Goal: Task Accomplishment & Management: Complete application form

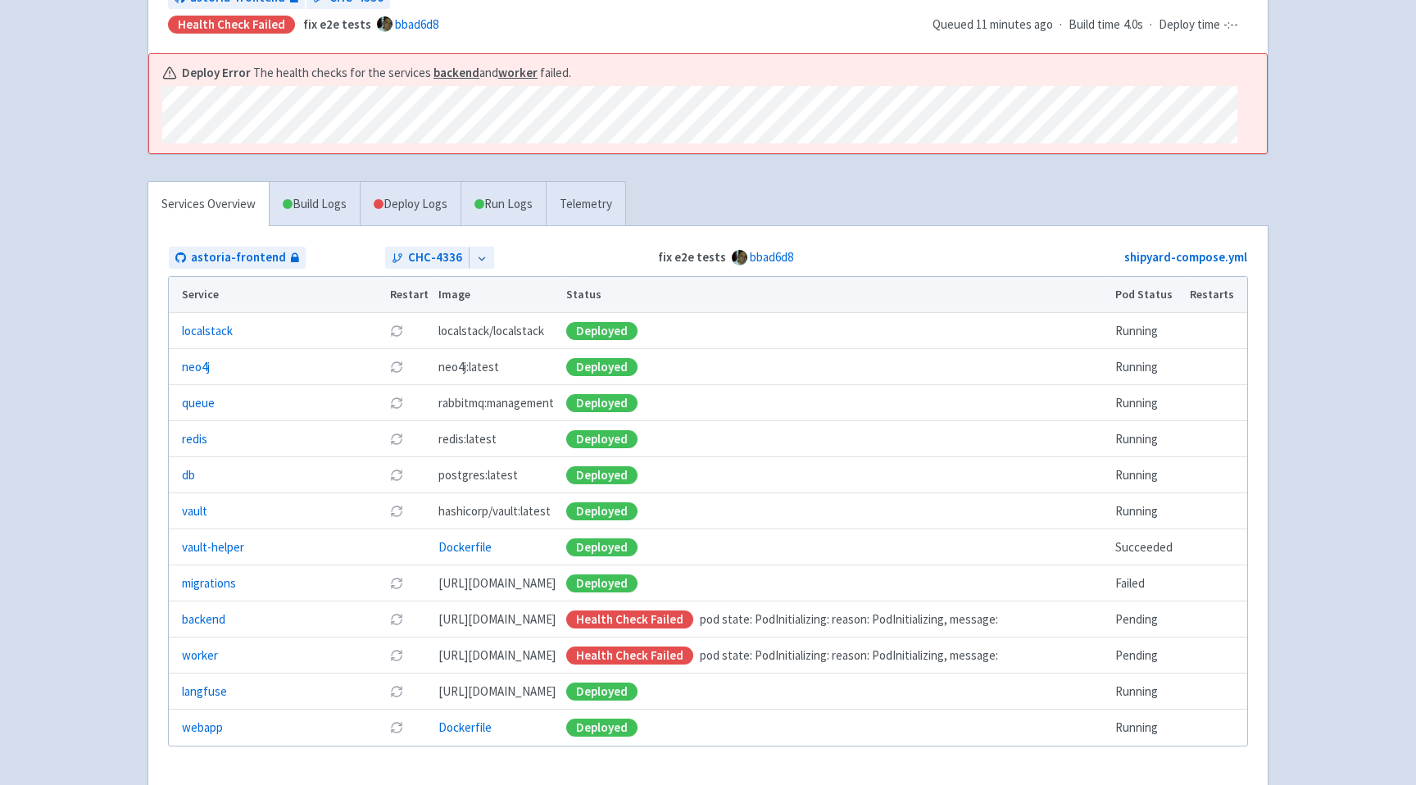
scroll to position [362, 0]
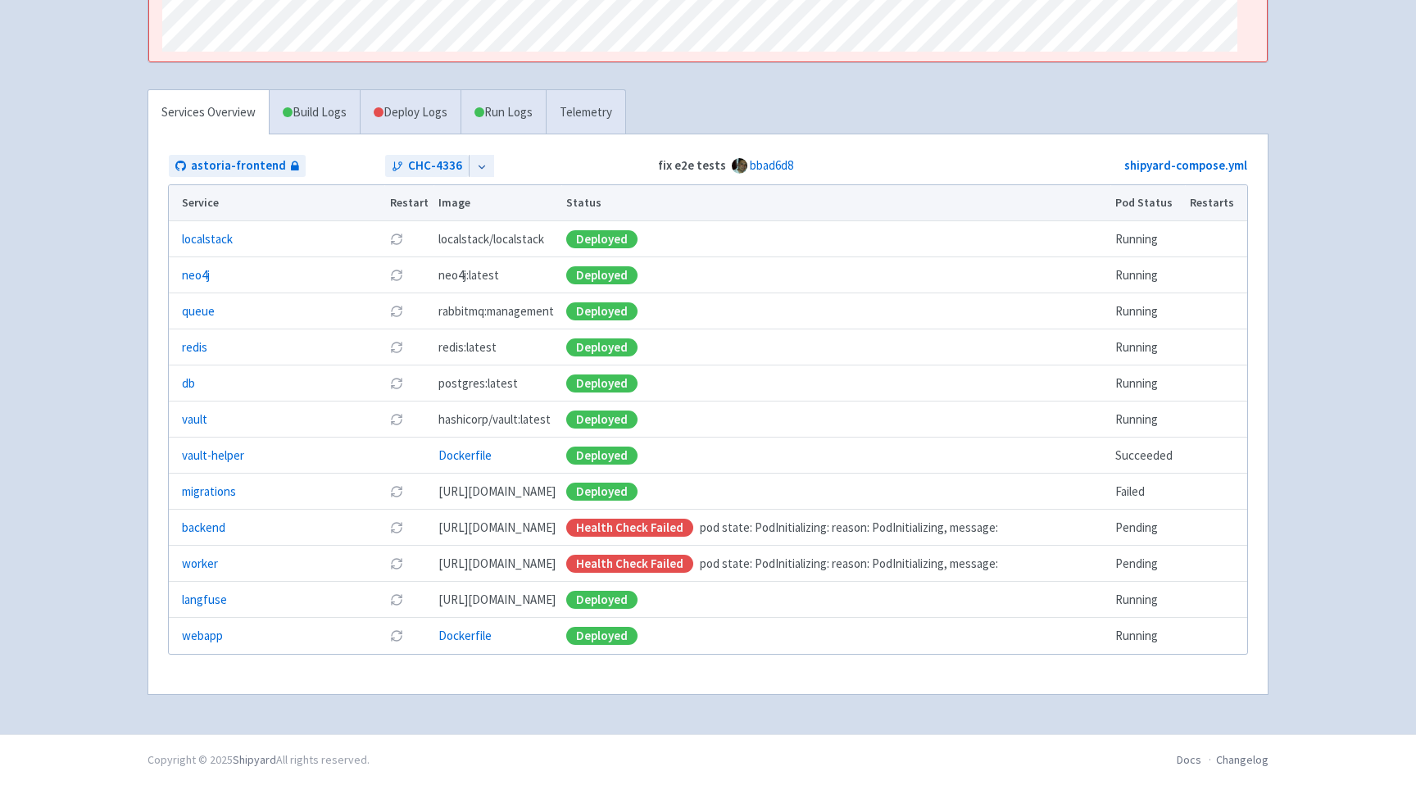
click at [394, 528] on icon at bounding box center [396, 527] width 13 height 13
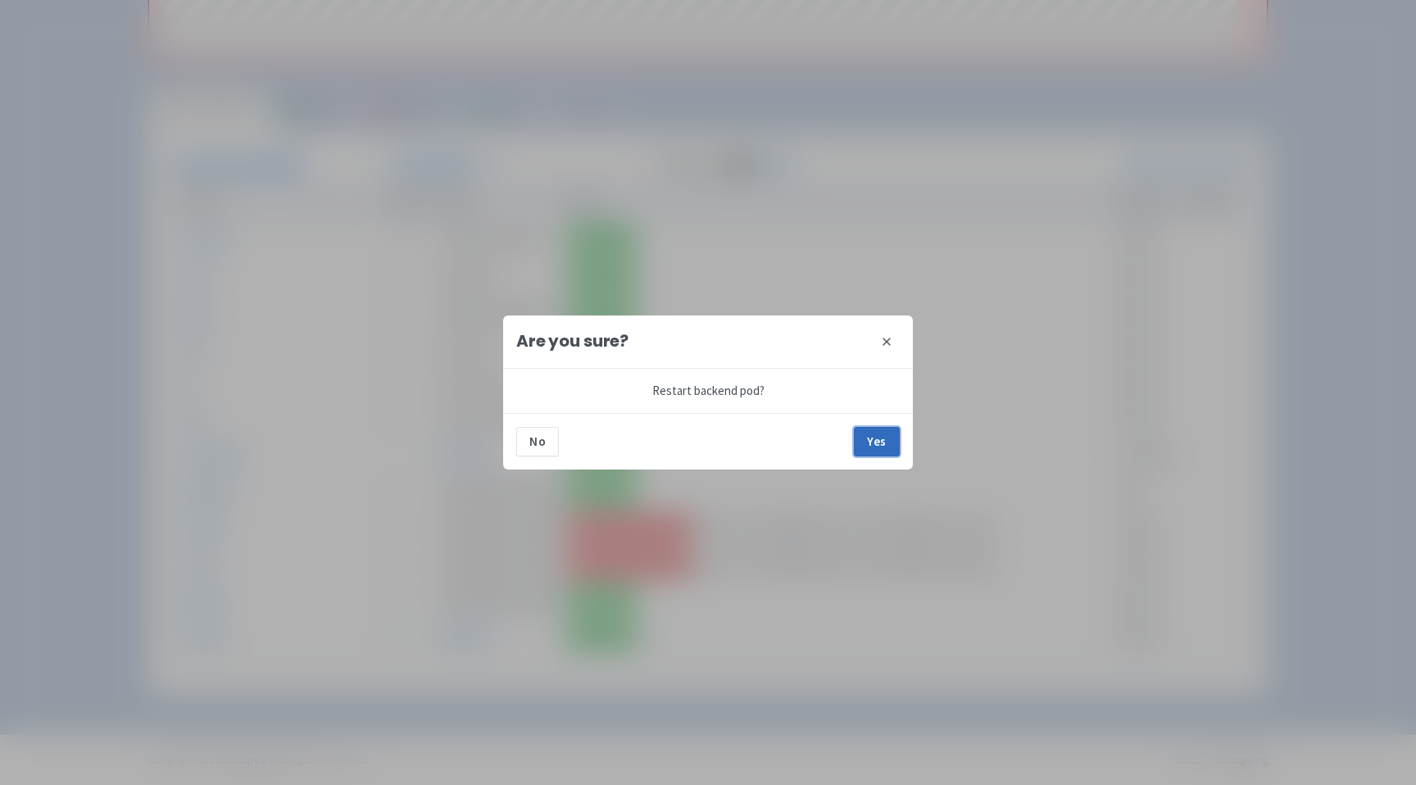
click at [881, 431] on button "Yes" at bounding box center [877, 442] width 46 height 30
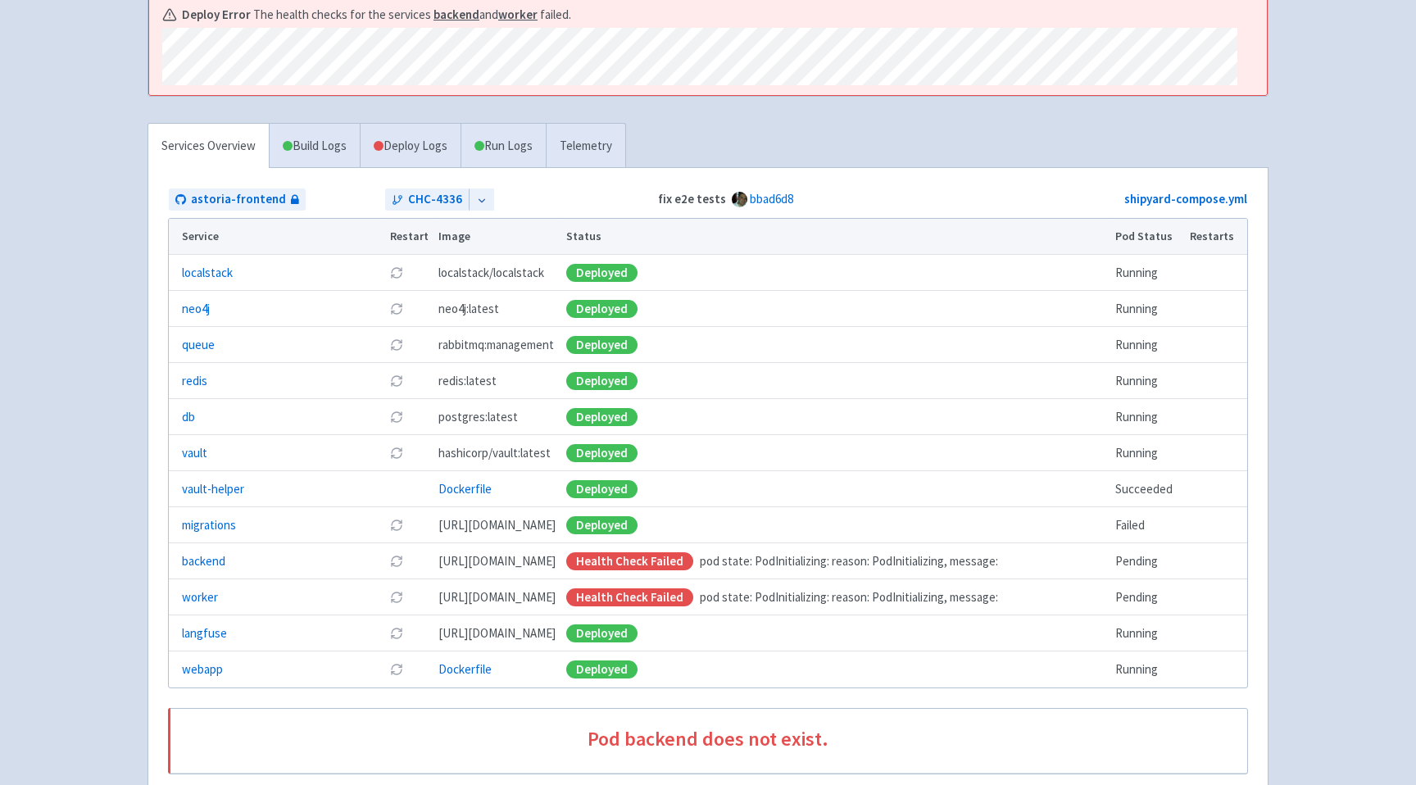
scroll to position [429, 0]
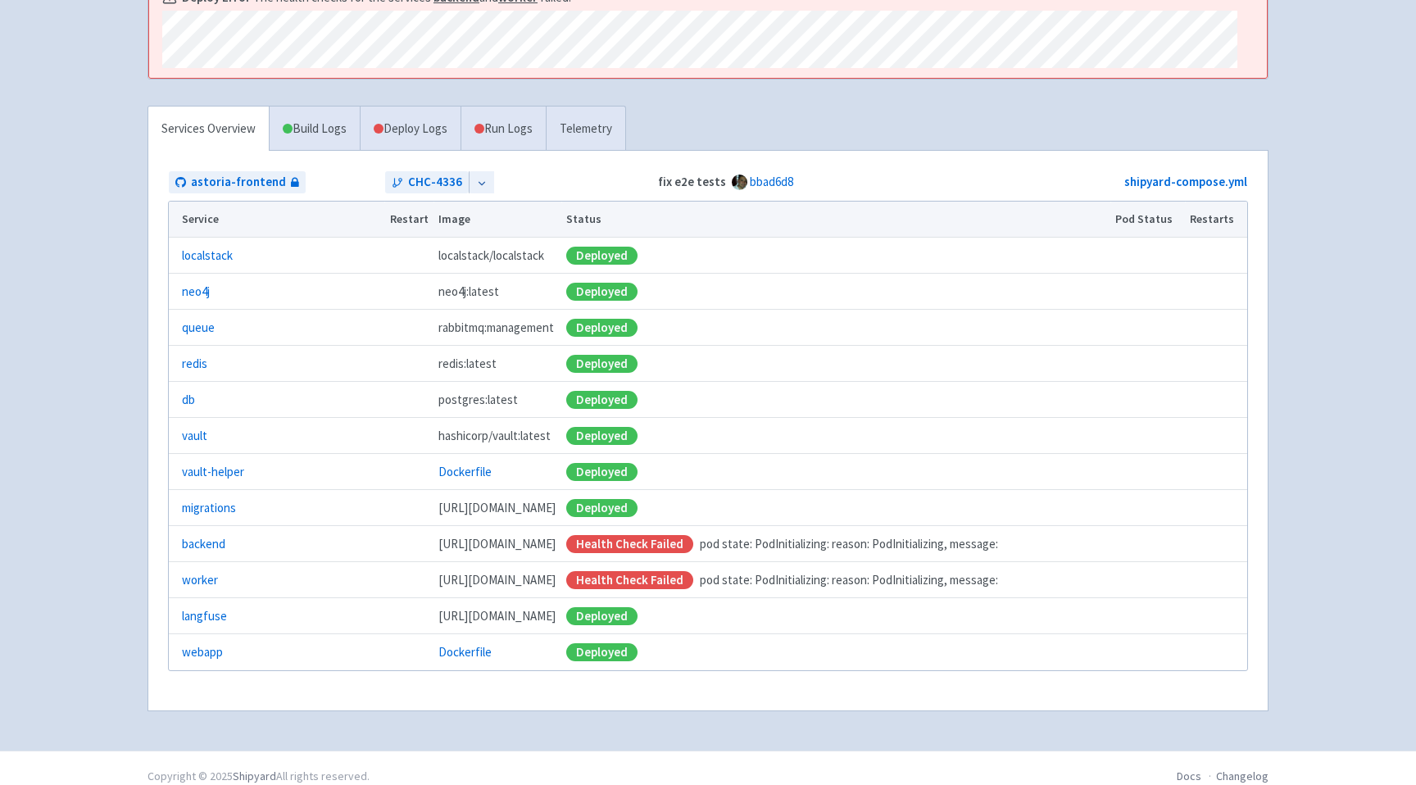
scroll to position [357, 0]
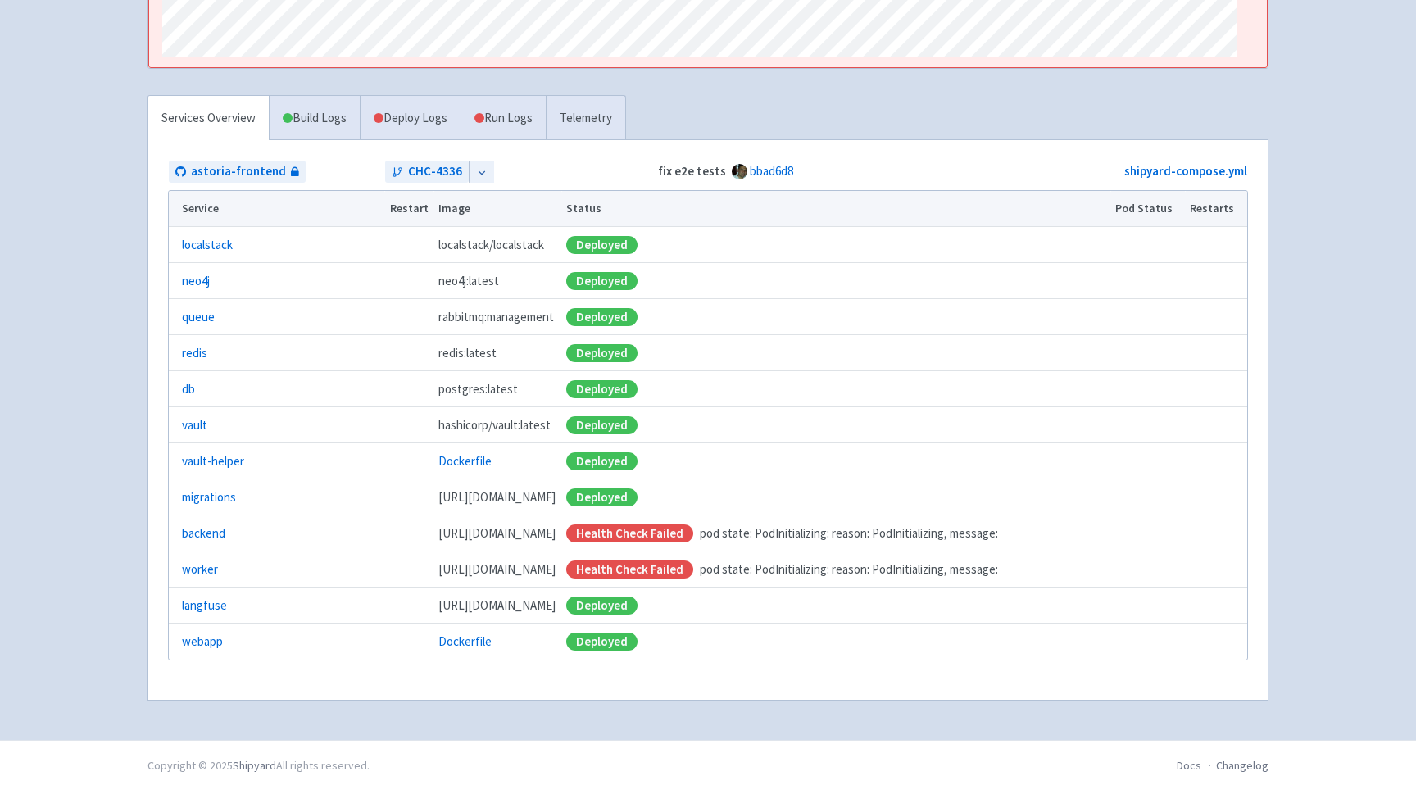
click at [406, 510] on td at bounding box center [408, 497] width 49 height 36
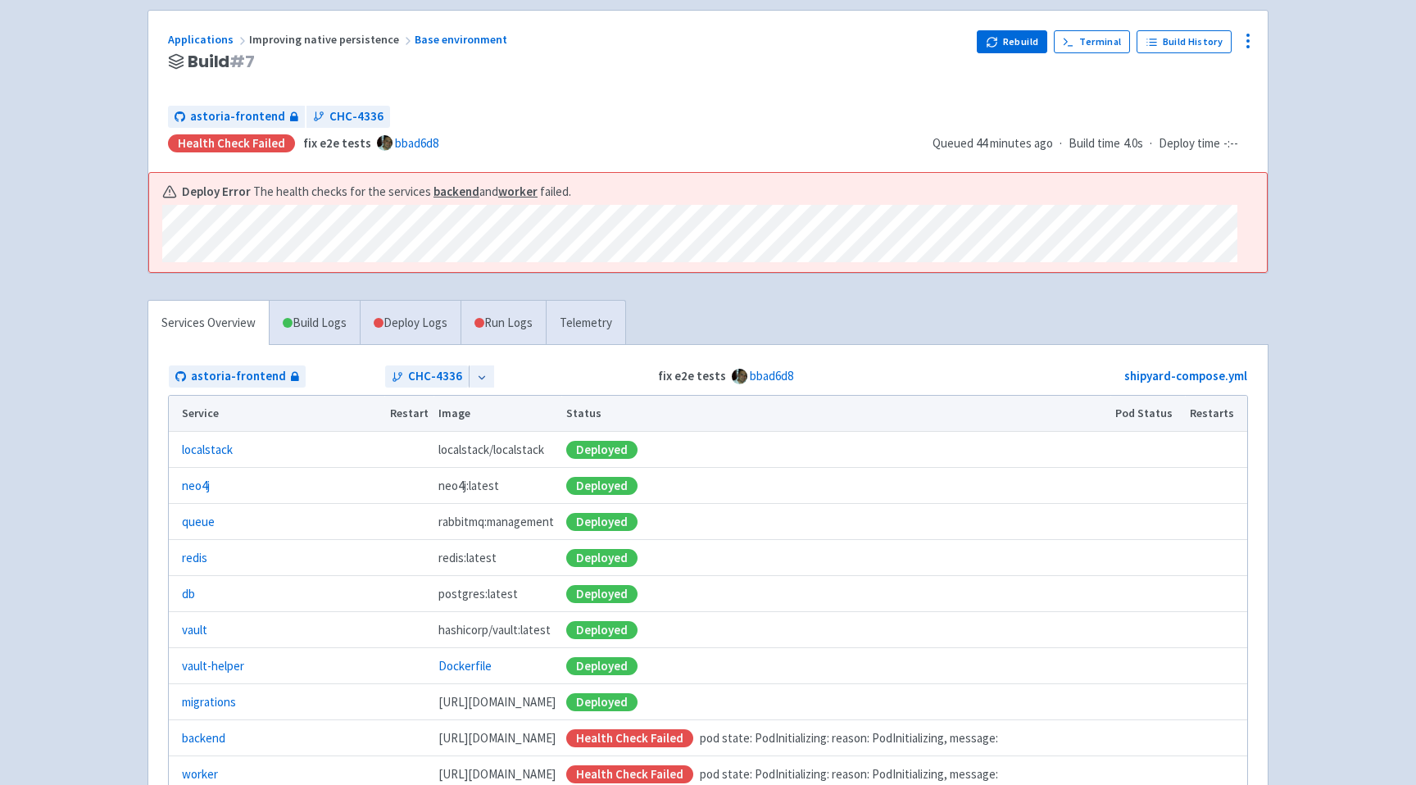
scroll to position [0, 0]
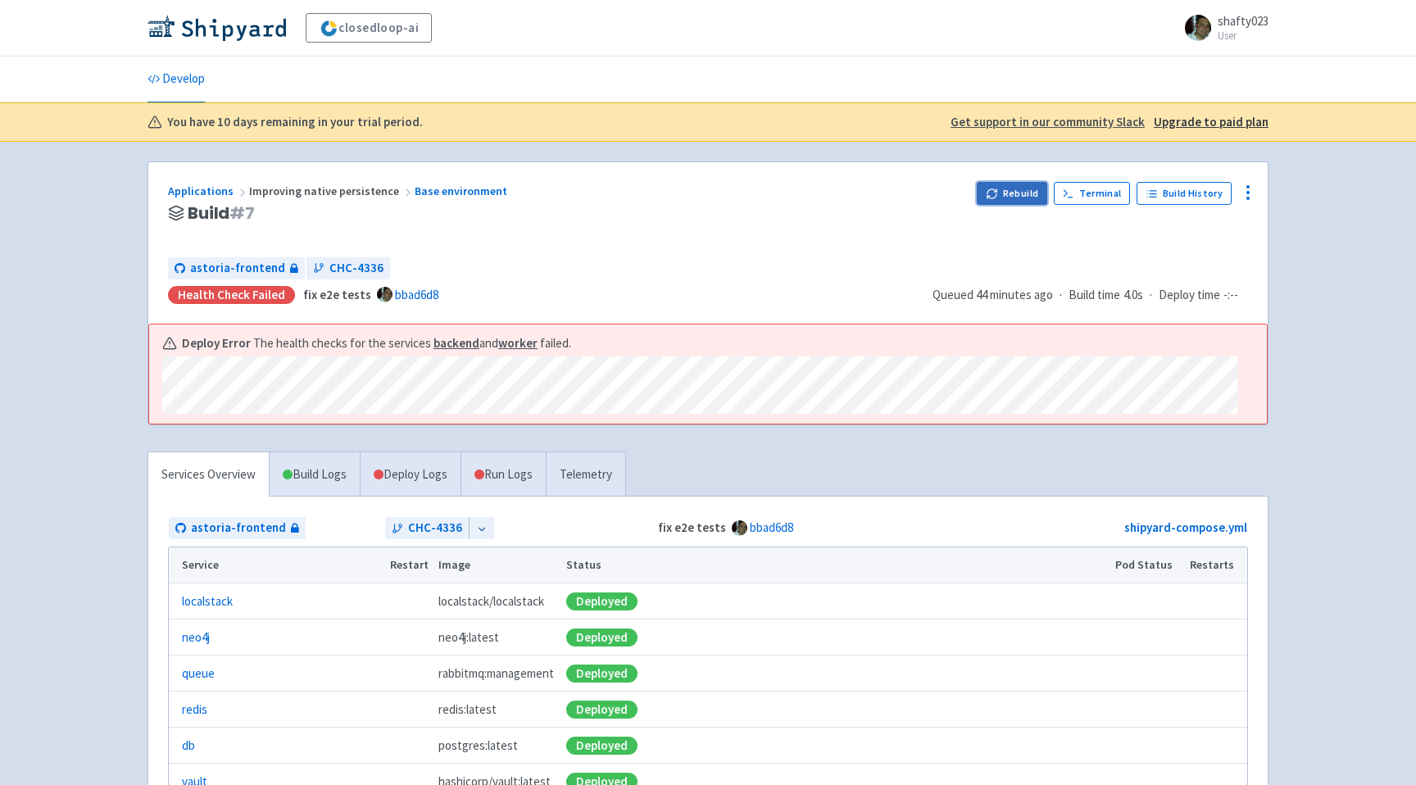
click at [1013, 194] on button "Rebuild" at bounding box center [1012, 193] width 70 height 23
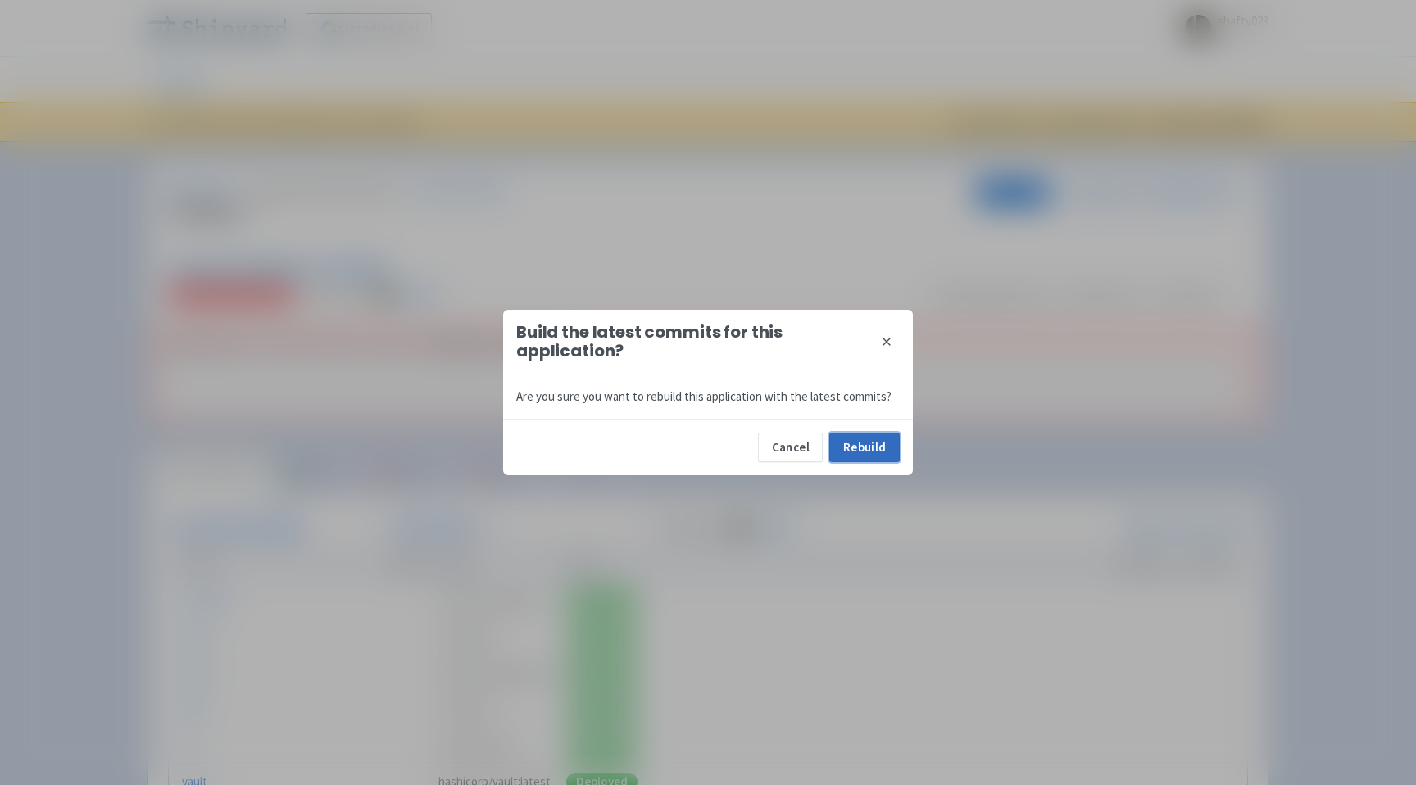
click at [882, 445] on button "Rebuild" at bounding box center [864, 448] width 70 height 30
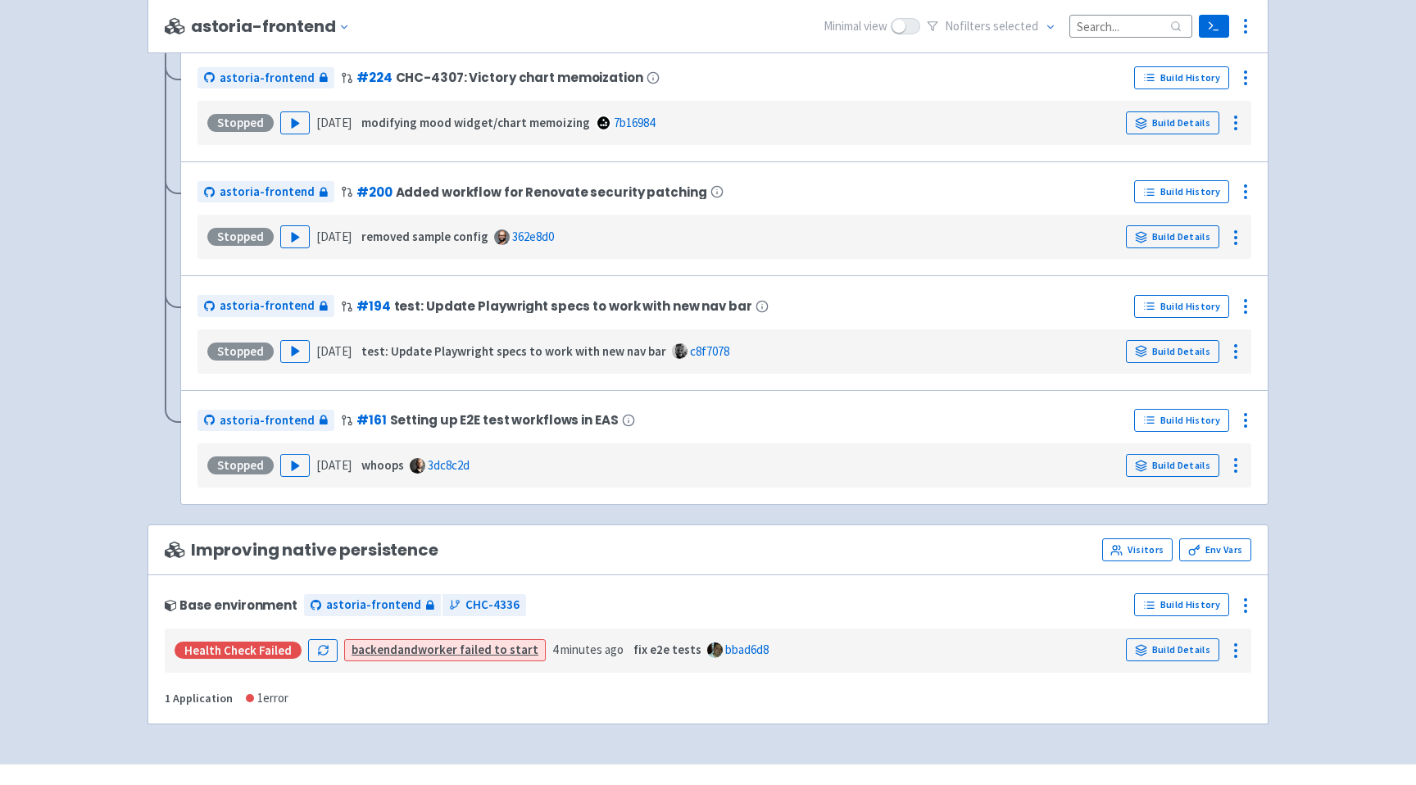
scroll to position [891, 0]
click at [1238, 655] on icon at bounding box center [1236, 650] width 20 height 20
click at [1240, 652] on icon at bounding box center [1236, 650] width 20 height 20
click at [1245, 611] on circle at bounding box center [1246, 611] width 2 height 2
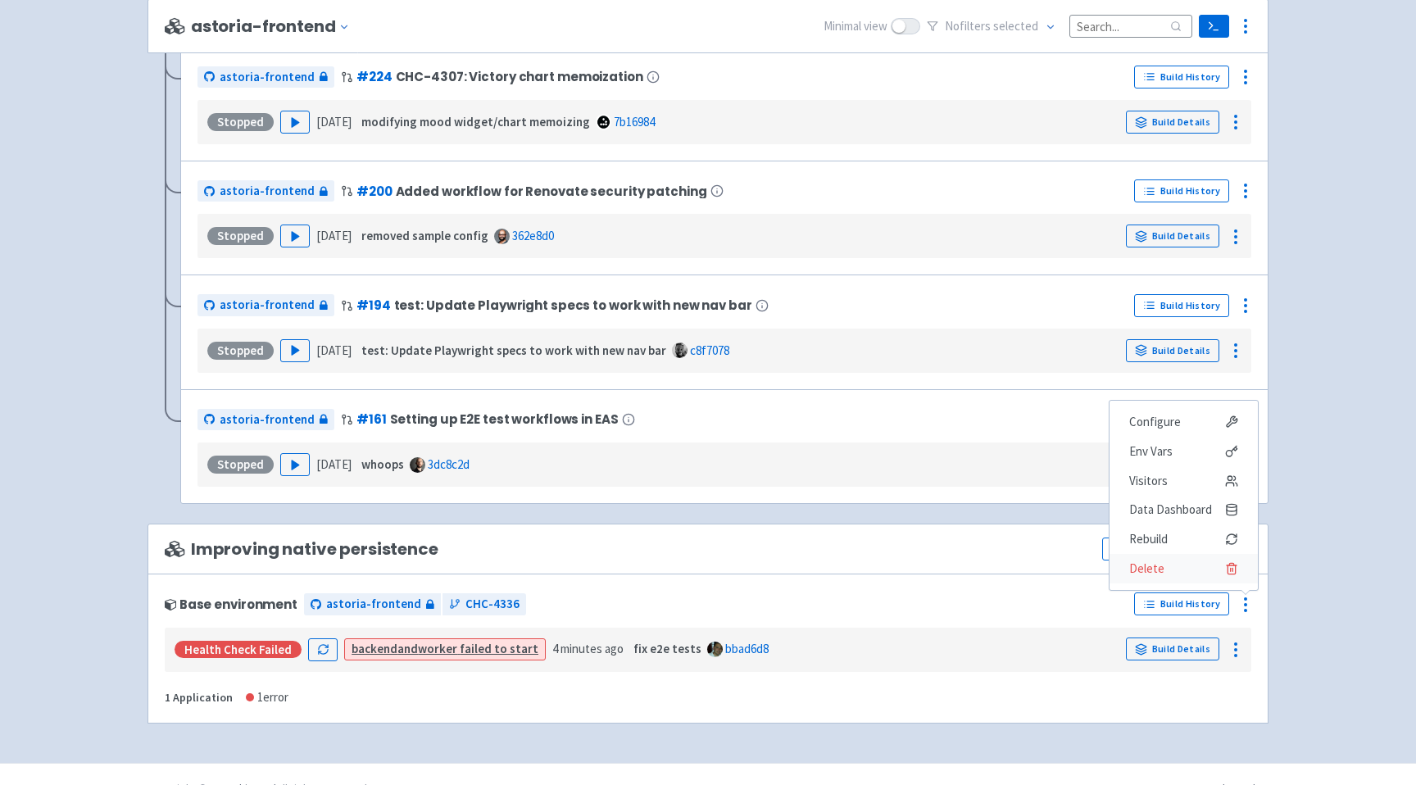
click at [1182, 570] on span "Delete" at bounding box center [1183, 568] width 109 height 23
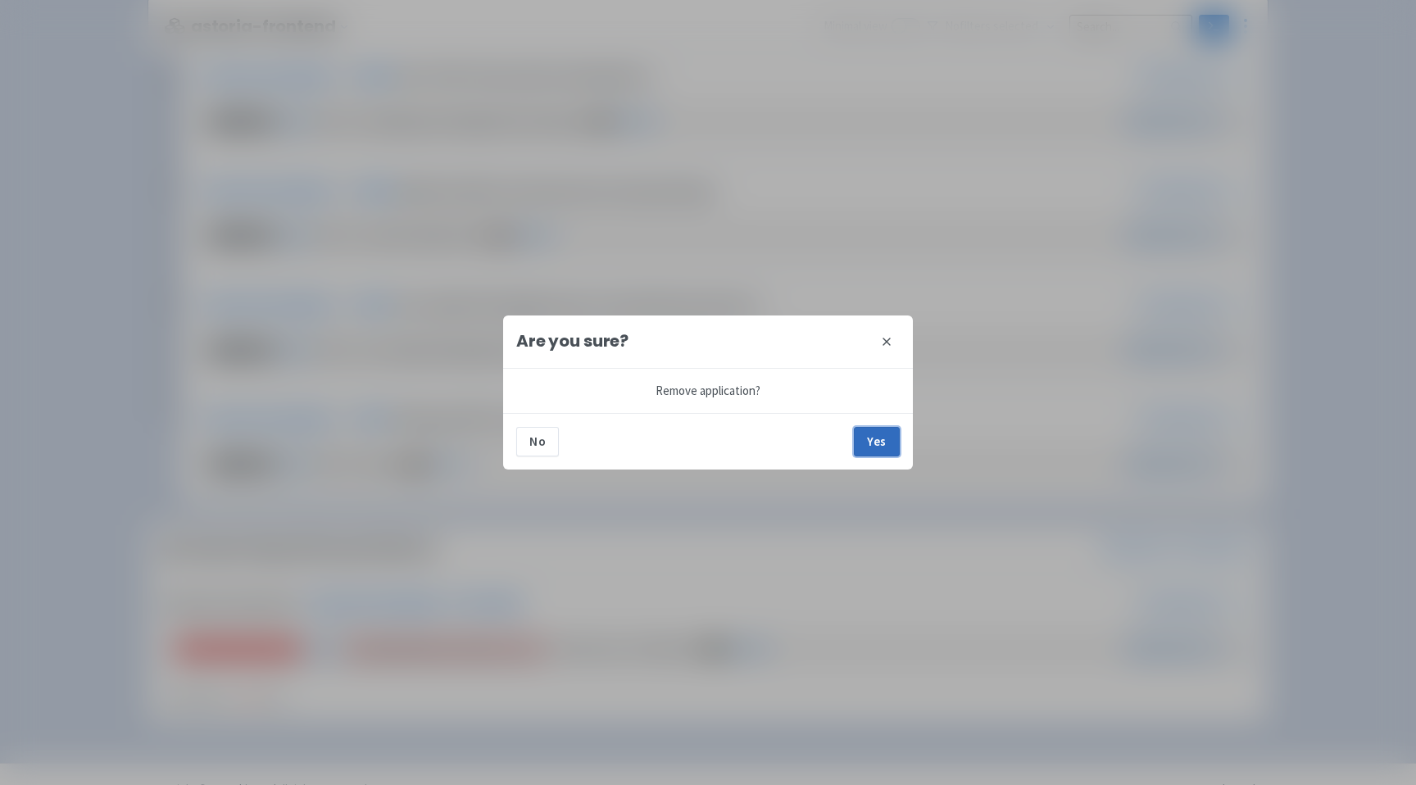
click at [879, 438] on button "Yes" at bounding box center [877, 442] width 46 height 30
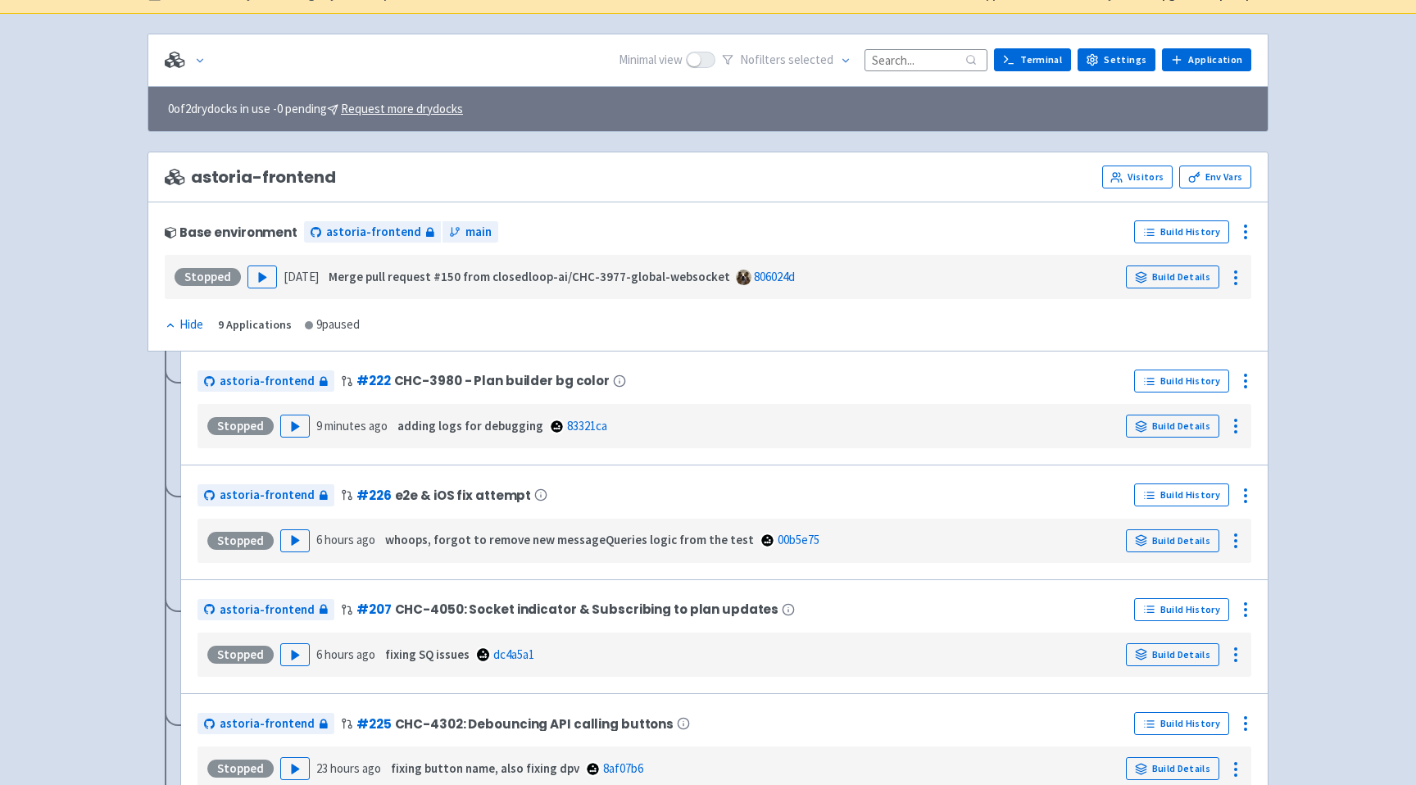
scroll to position [61, 0]
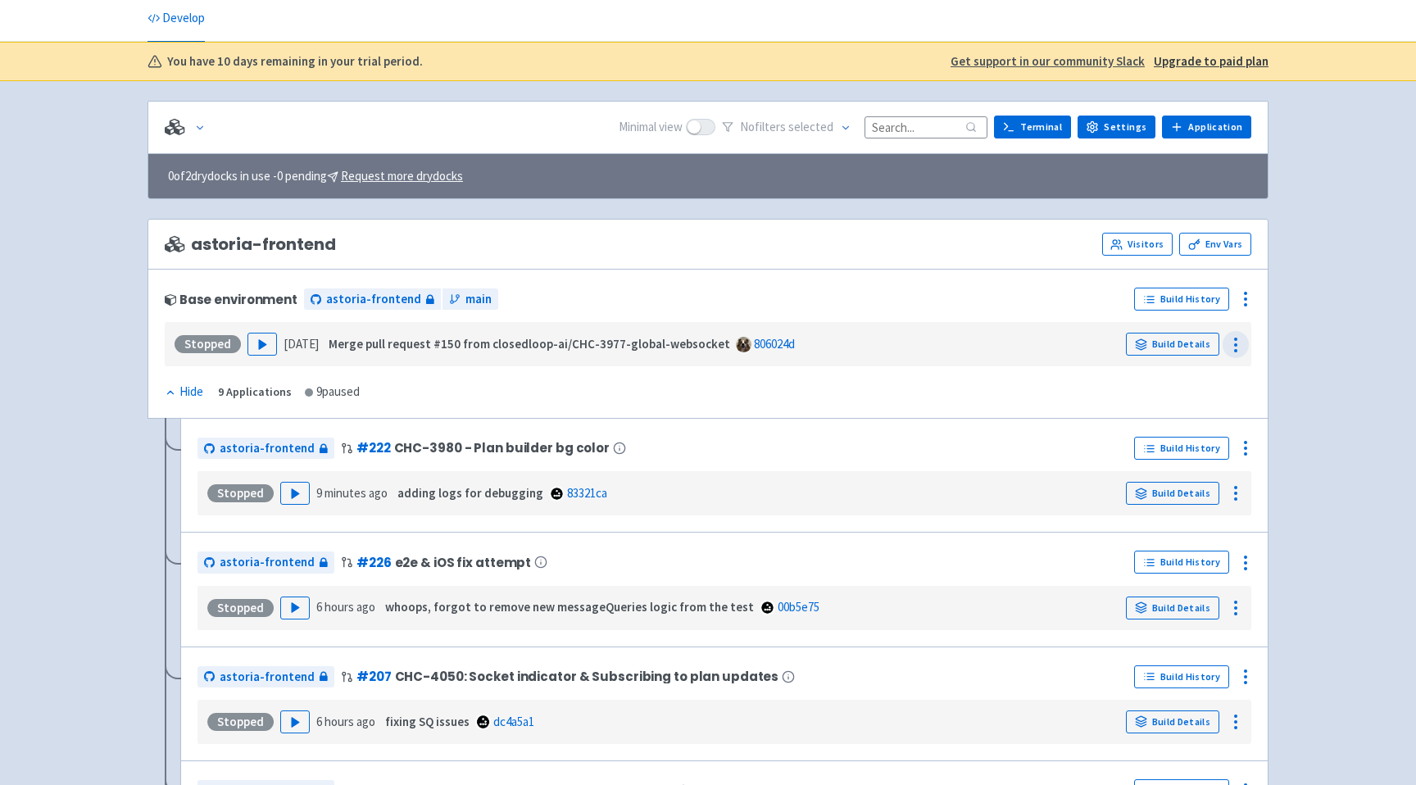
click at [1235, 352] on circle at bounding box center [1236, 351] width 2 height 2
click at [1252, 304] on icon at bounding box center [1246, 299] width 20 height 20
click at [1250, 302] on icon at bounding box center [1246, 299] width 20 height 20
click at [1206, 126] on link "Application" at bounding box center [1206, 127] width 89 height 23
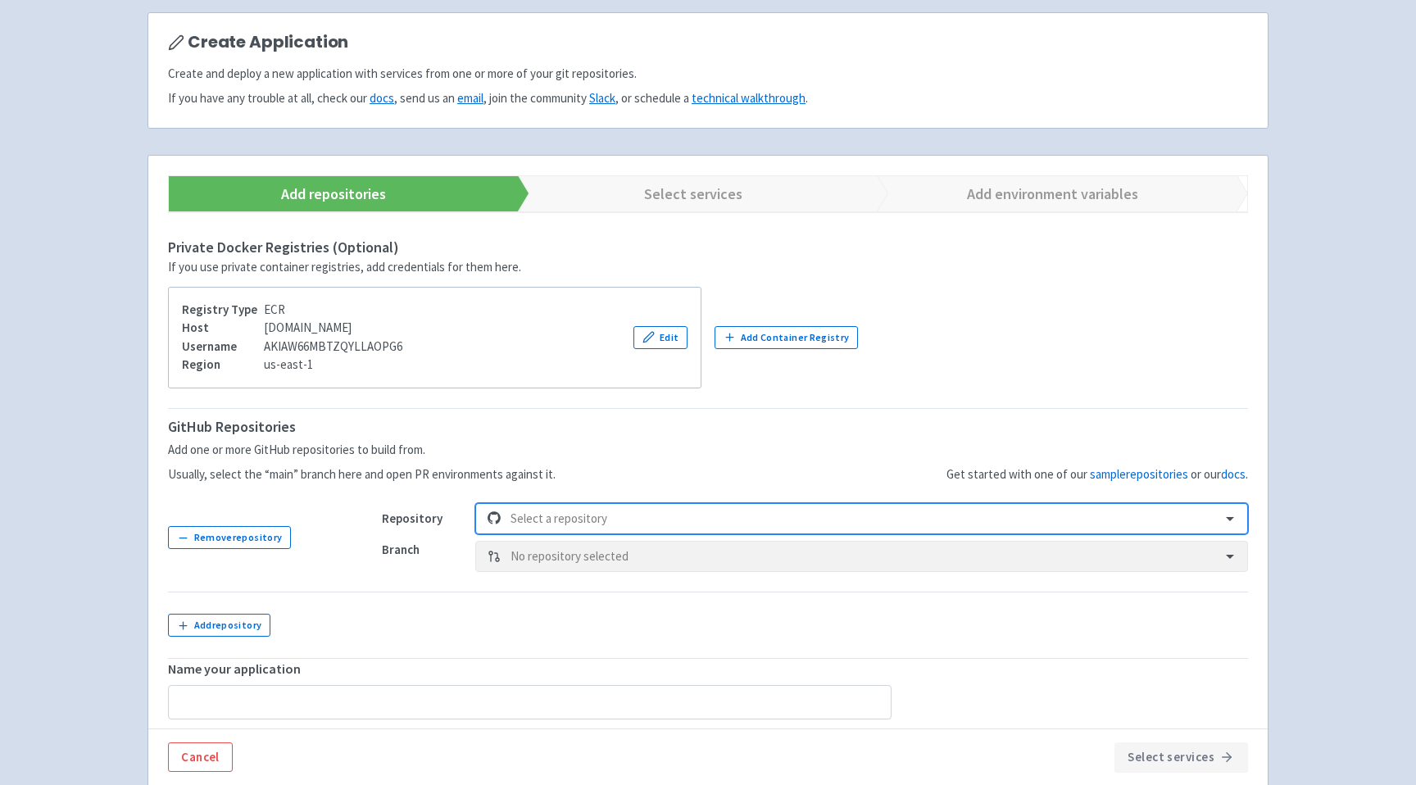
scroll to position [159, 0]
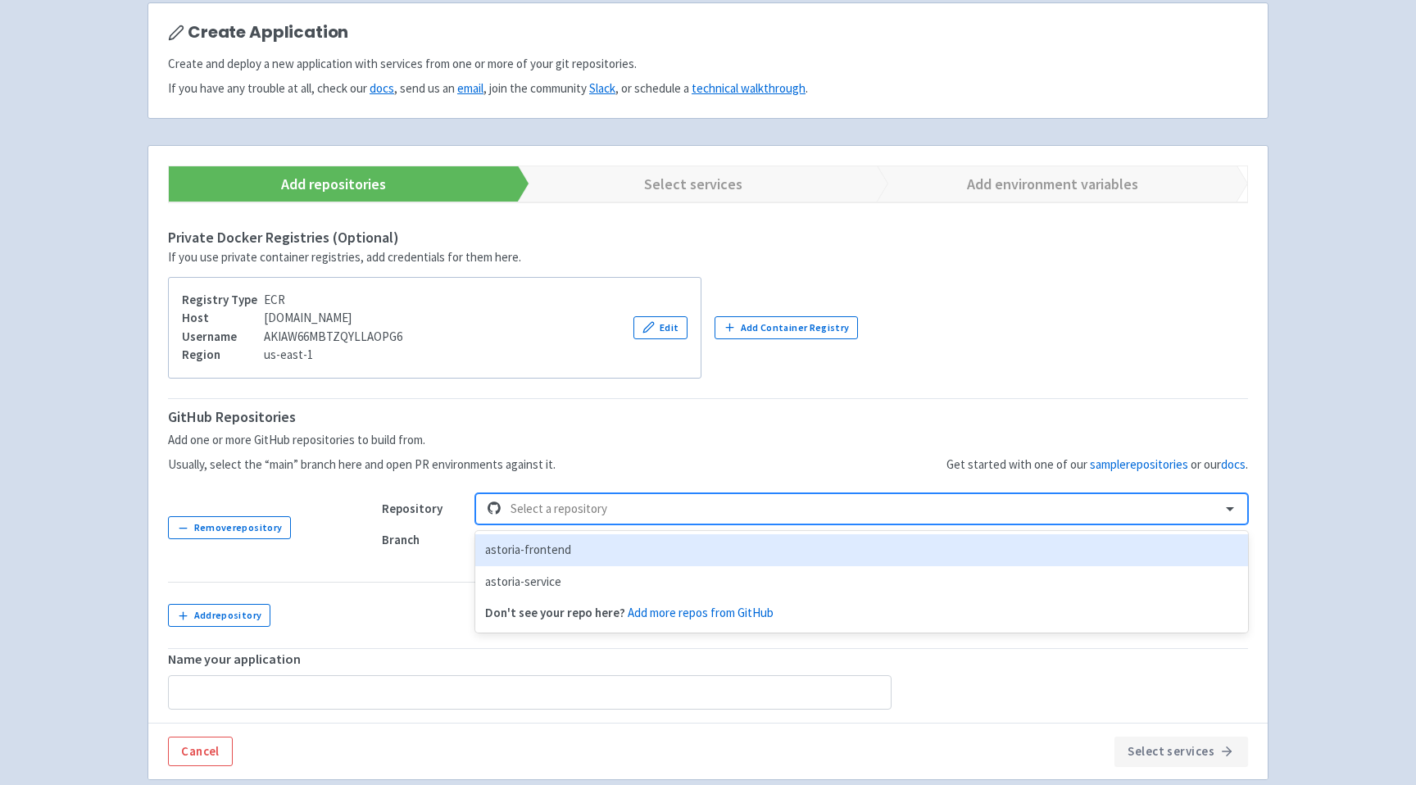
click at [548, 507] on div at bounding box center [861, 509] width 701 height 22
click at [530, 553] on div "astoria-frontend" at bounding box center [861, 550] width 773 height 32
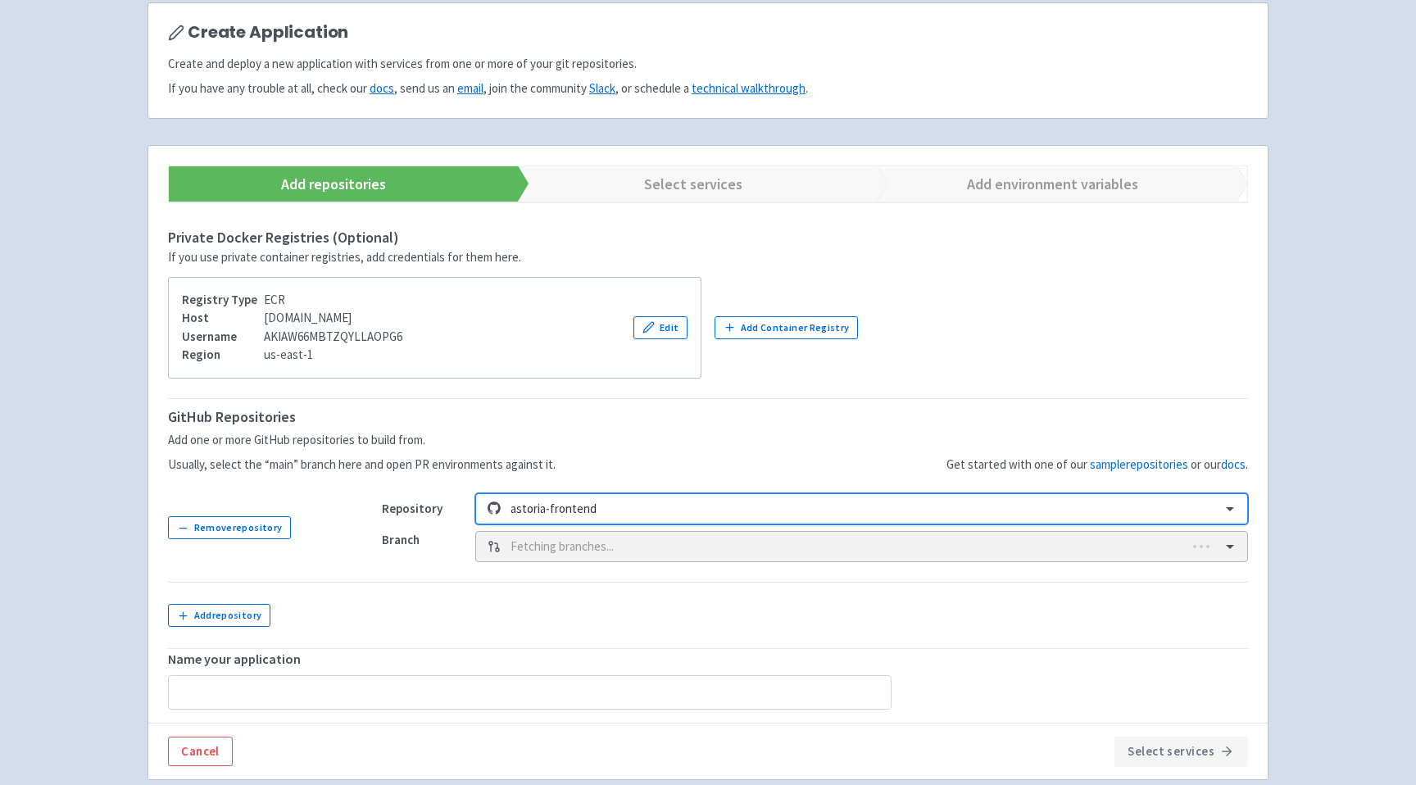
type input "astoria-frontend-2"
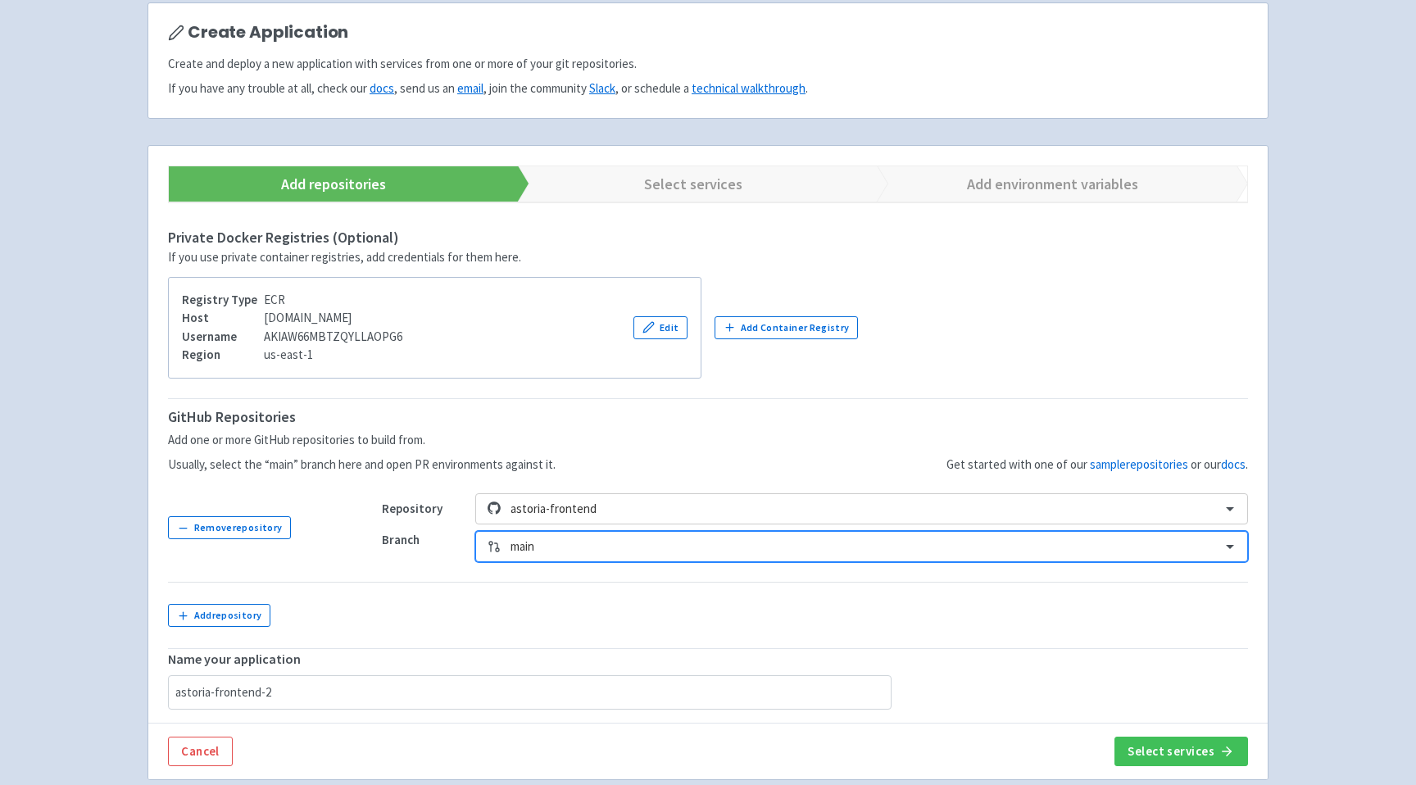
scroll to position [195, 0]
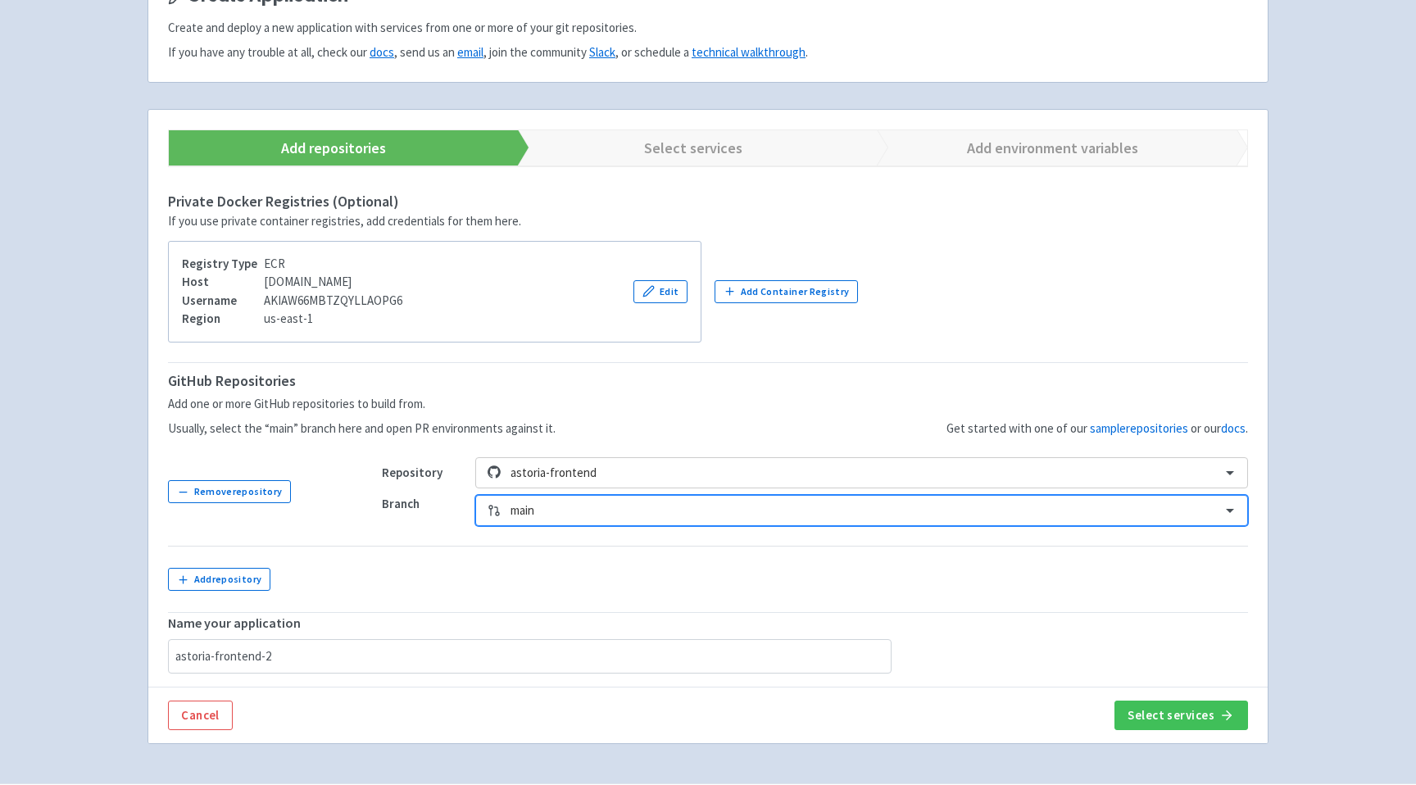
click at [548, 526] on div "option main, selected. Select is focused ,type to refine list, press Down to op…" at bounding box center [861, 510] width 773 height 31
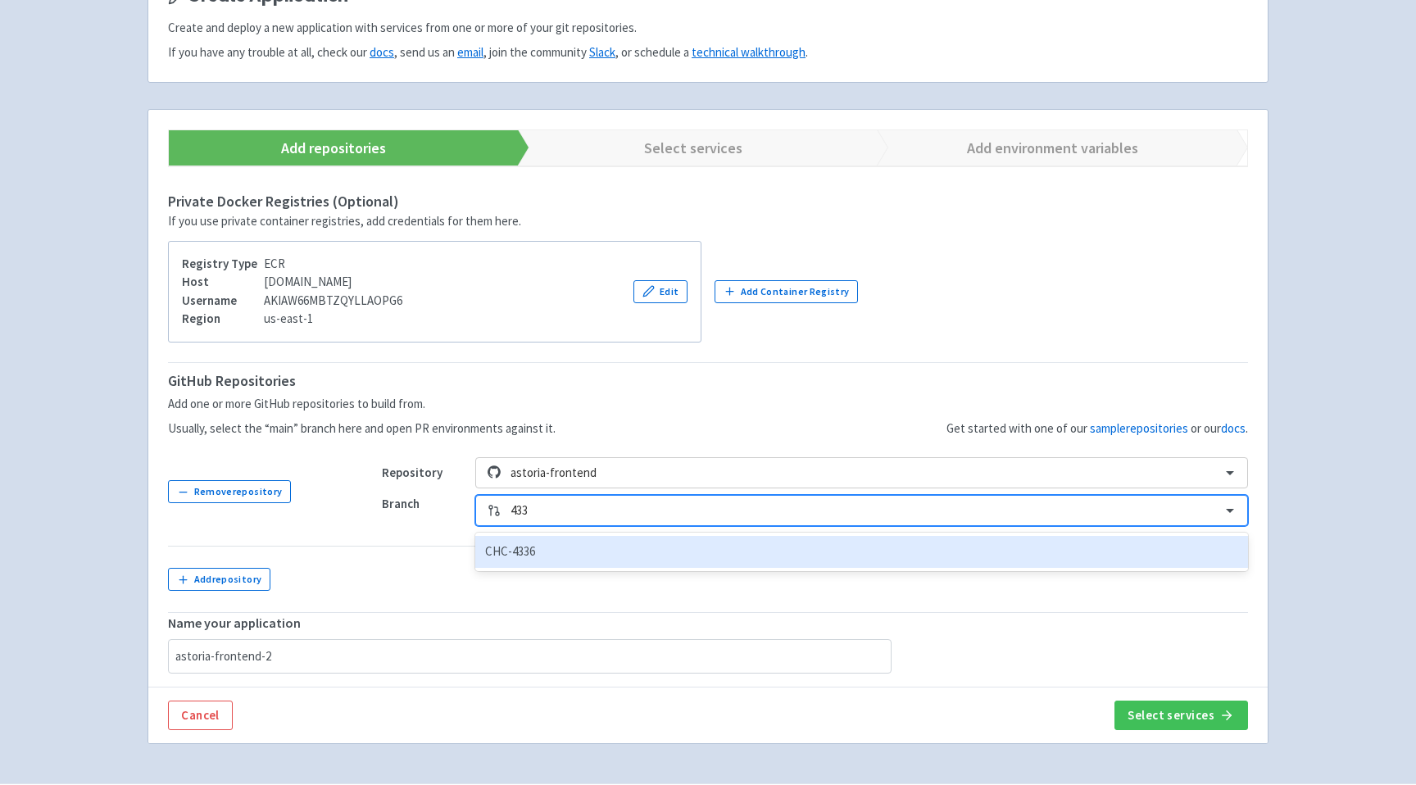
type input "4336"
click at [520, 552] on div "CHC-4336" at bounding box center [861, 552] width 773 height 32
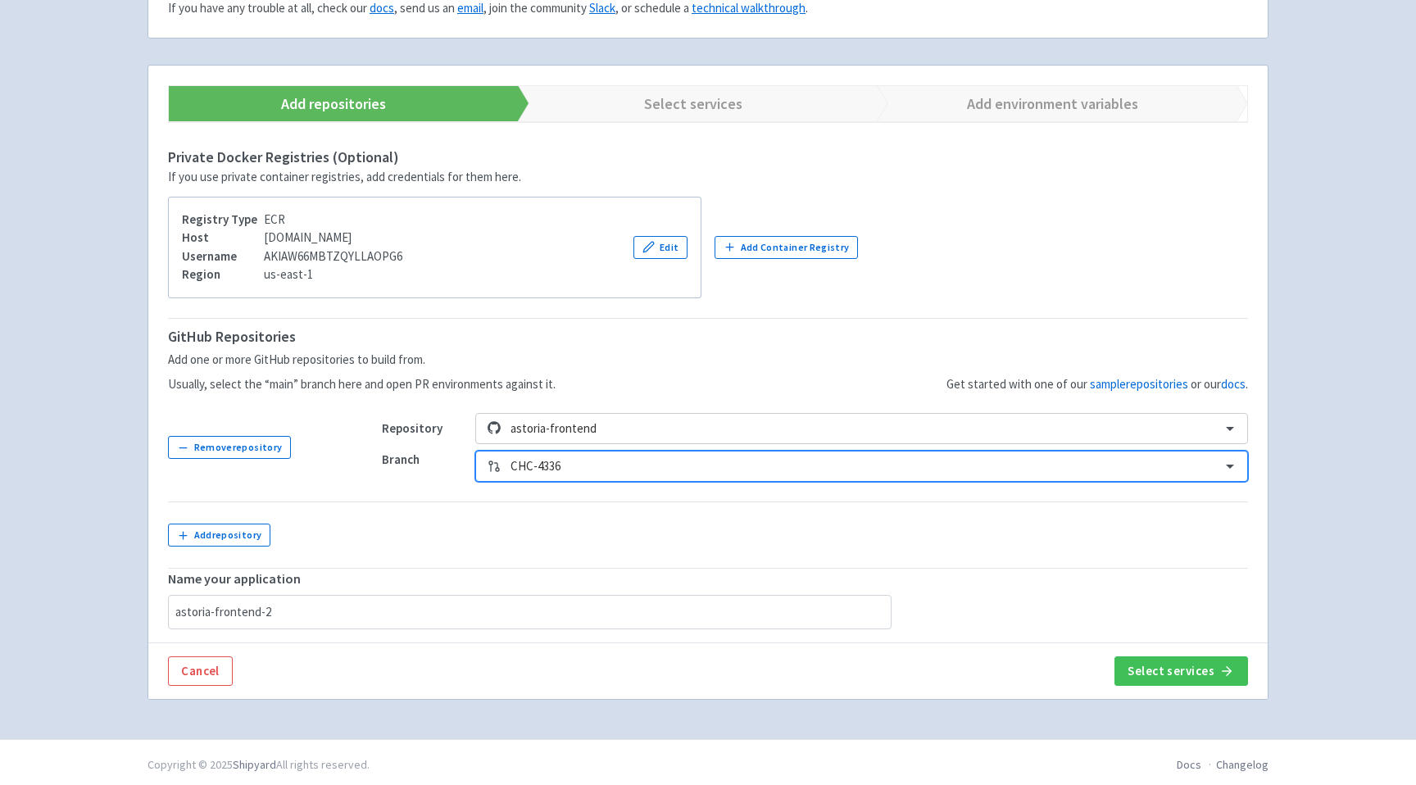
scroll to position [244, 0]
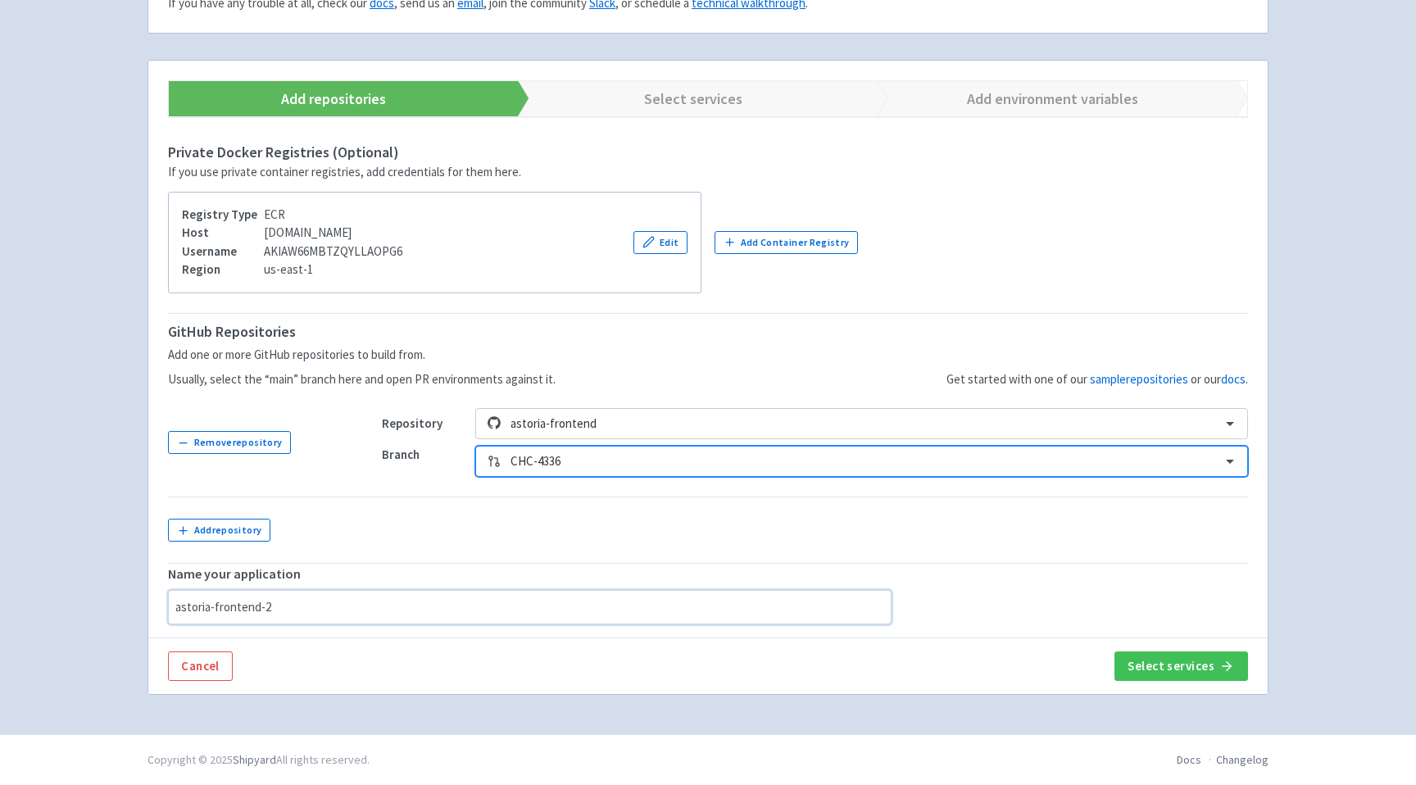
click at [315, 607] on input "astoria-frontend-2" at bounding box center [530, 607] width 724 height 34
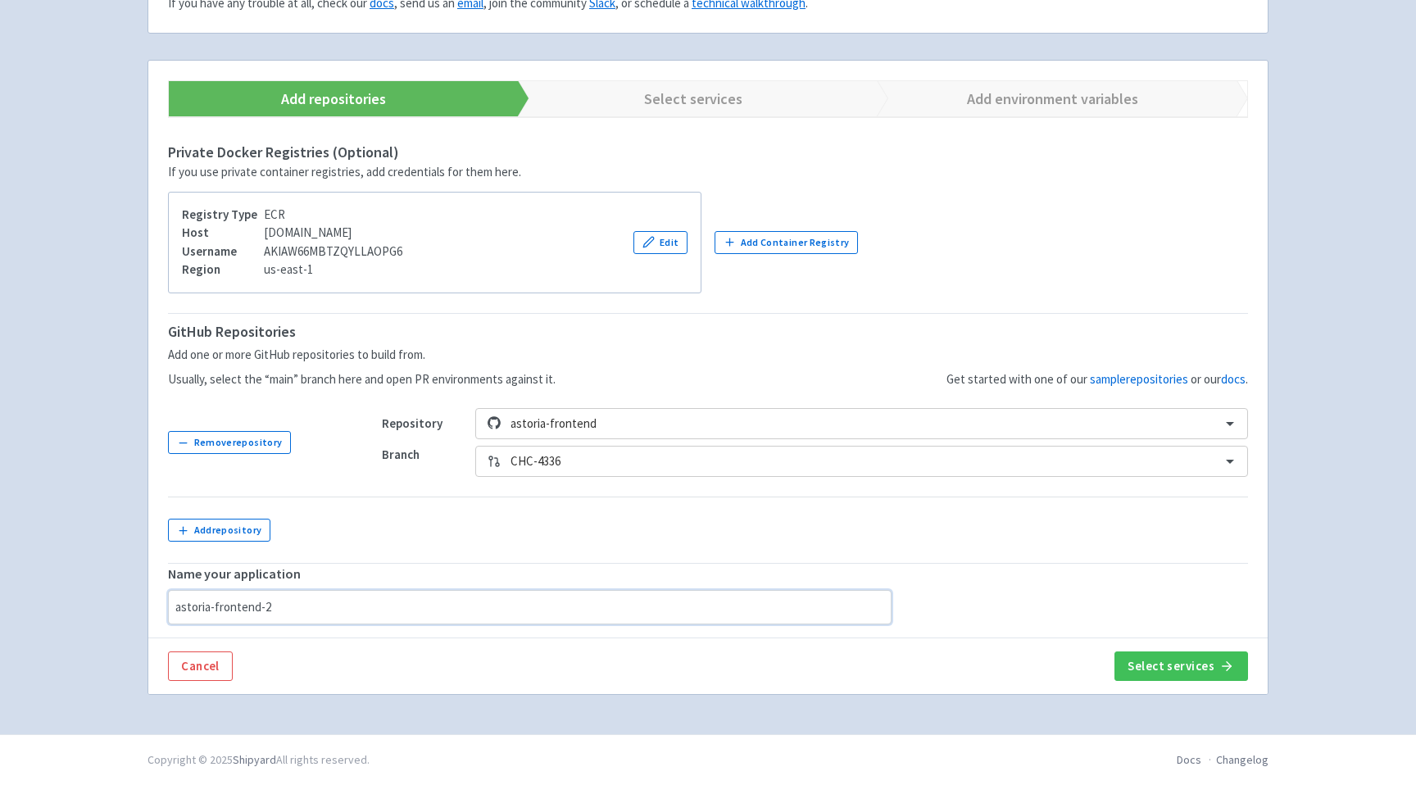
click at [315, 607] on input "astoria-frontend-2" at bounding box center [530, 607] width 724 height 34
type input "CHC-4336"
click at [1157, 661] on button "Select services" at bounding box center [1182, 667] width 134 height 30
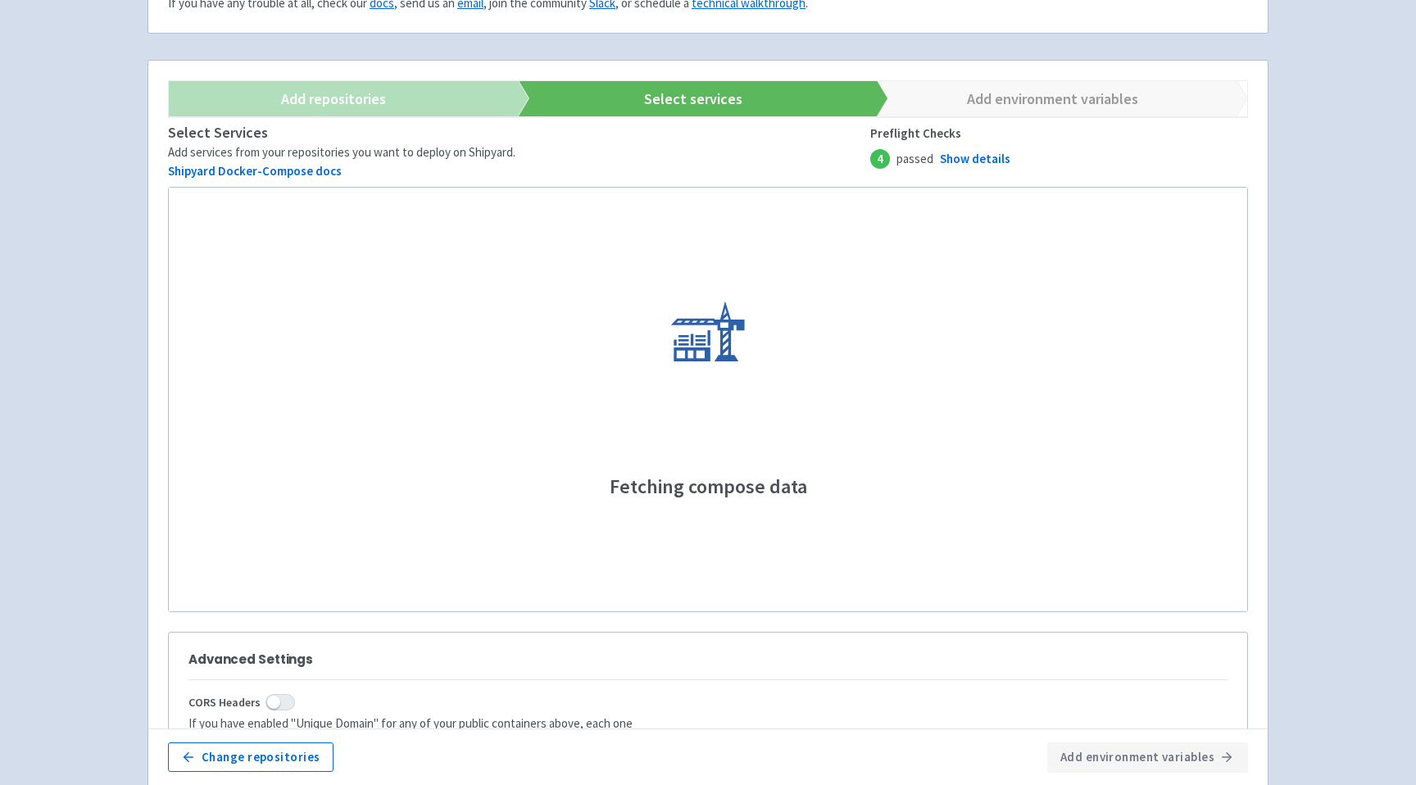
scroll to position [230, 0]
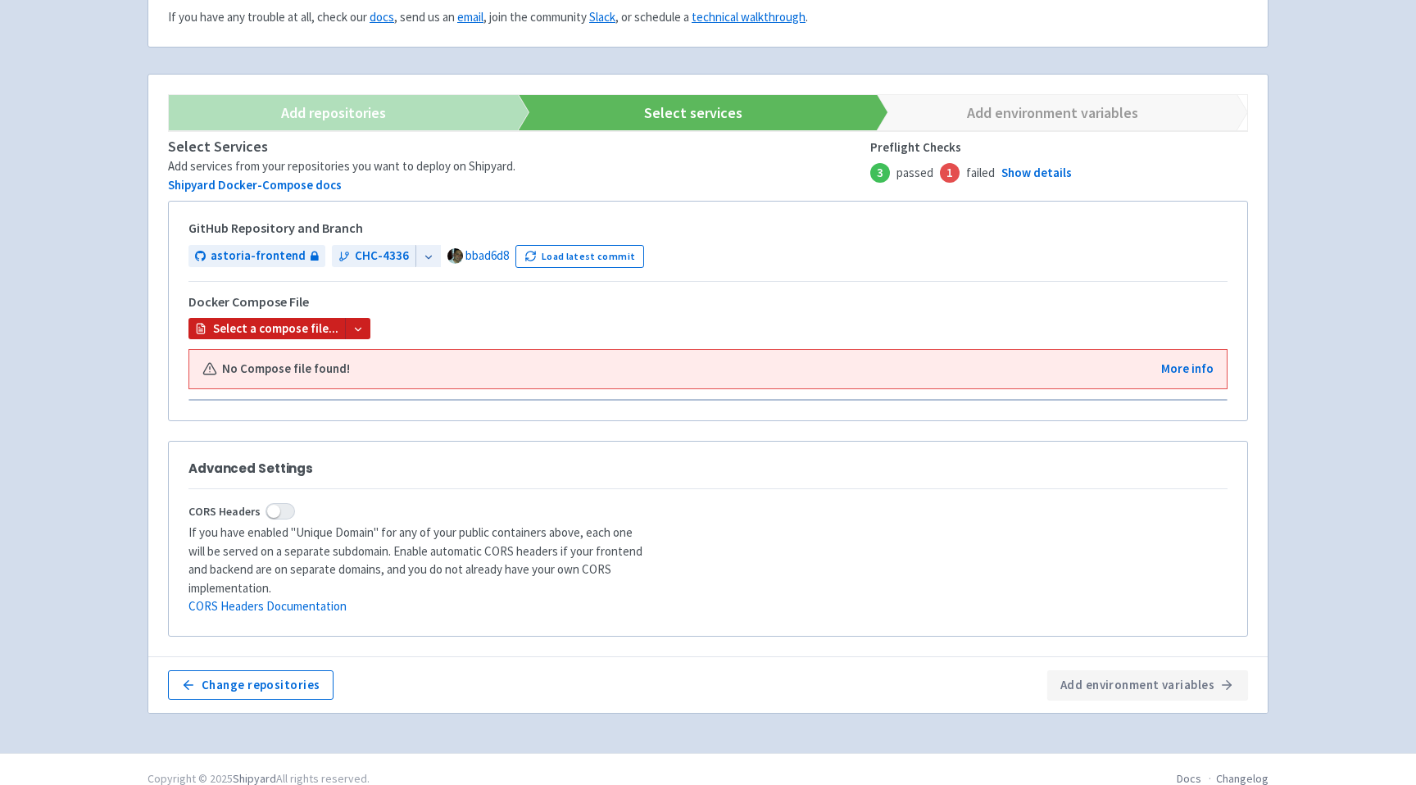
click at [297, 322] on b "Select a compose file..." at bounding box center [275, 329] width 125 height 19
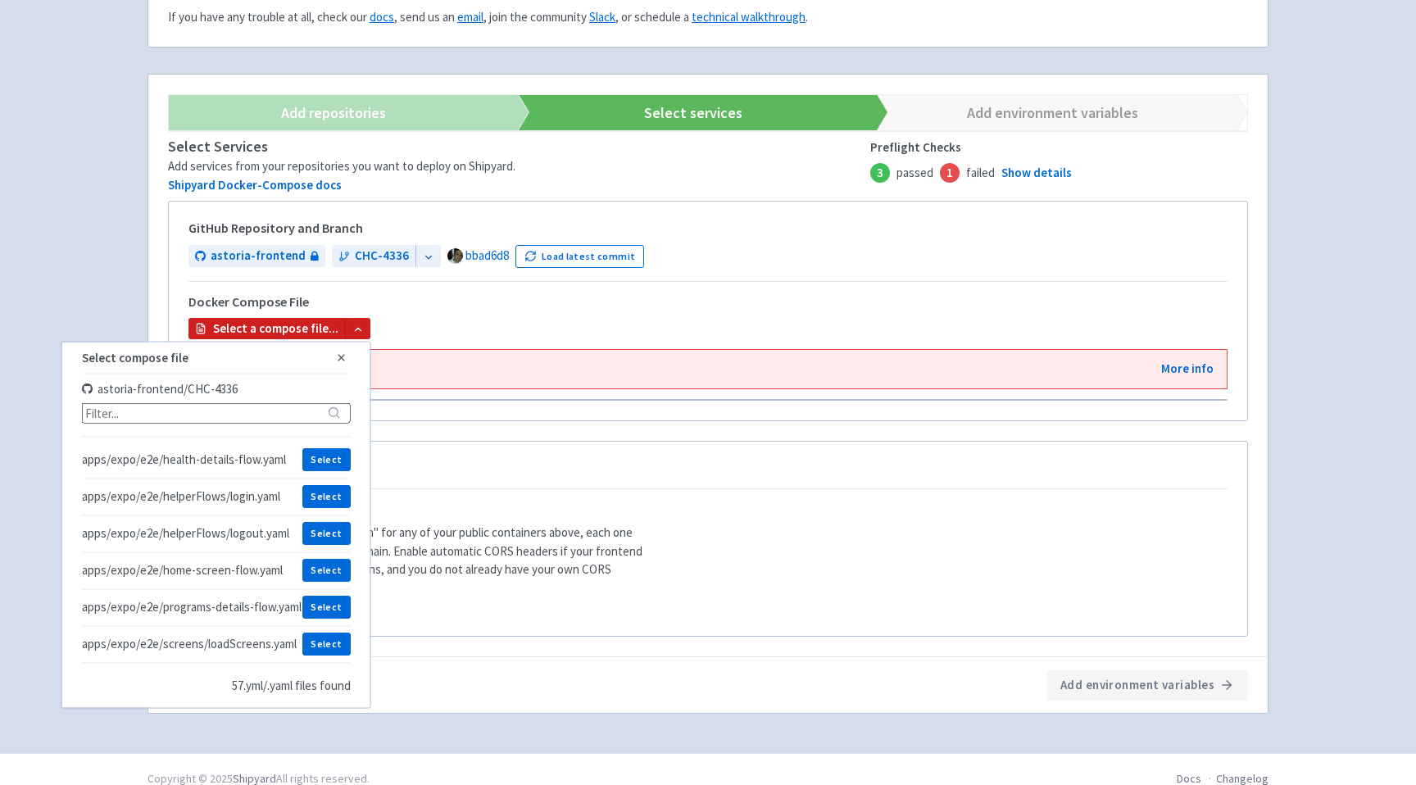
scroll to position [1889, 0]
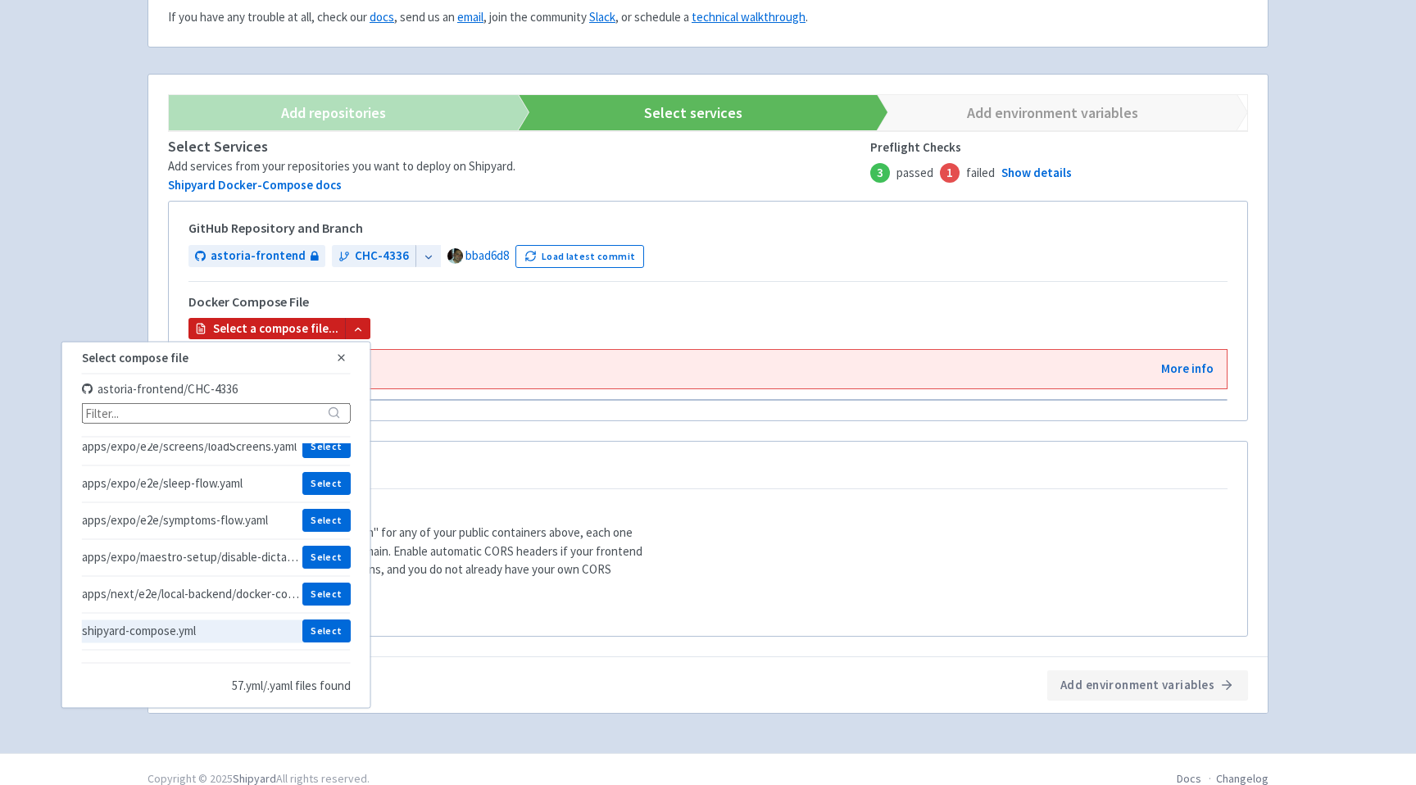
click at [160, 627] on span "shipyard-compose.yml" at bounding box center [192, 632] width 220 height 16
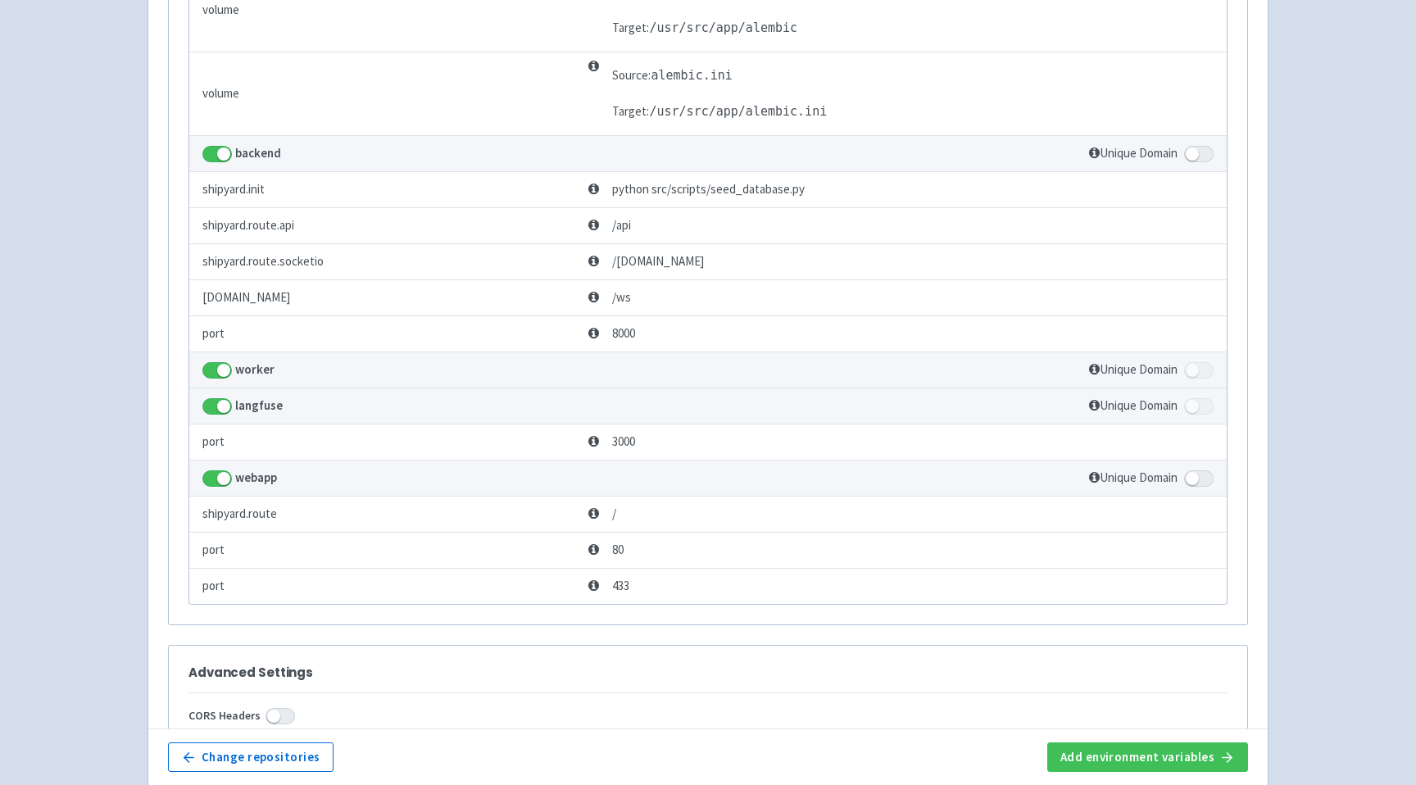
scroll to position [1716, 0]
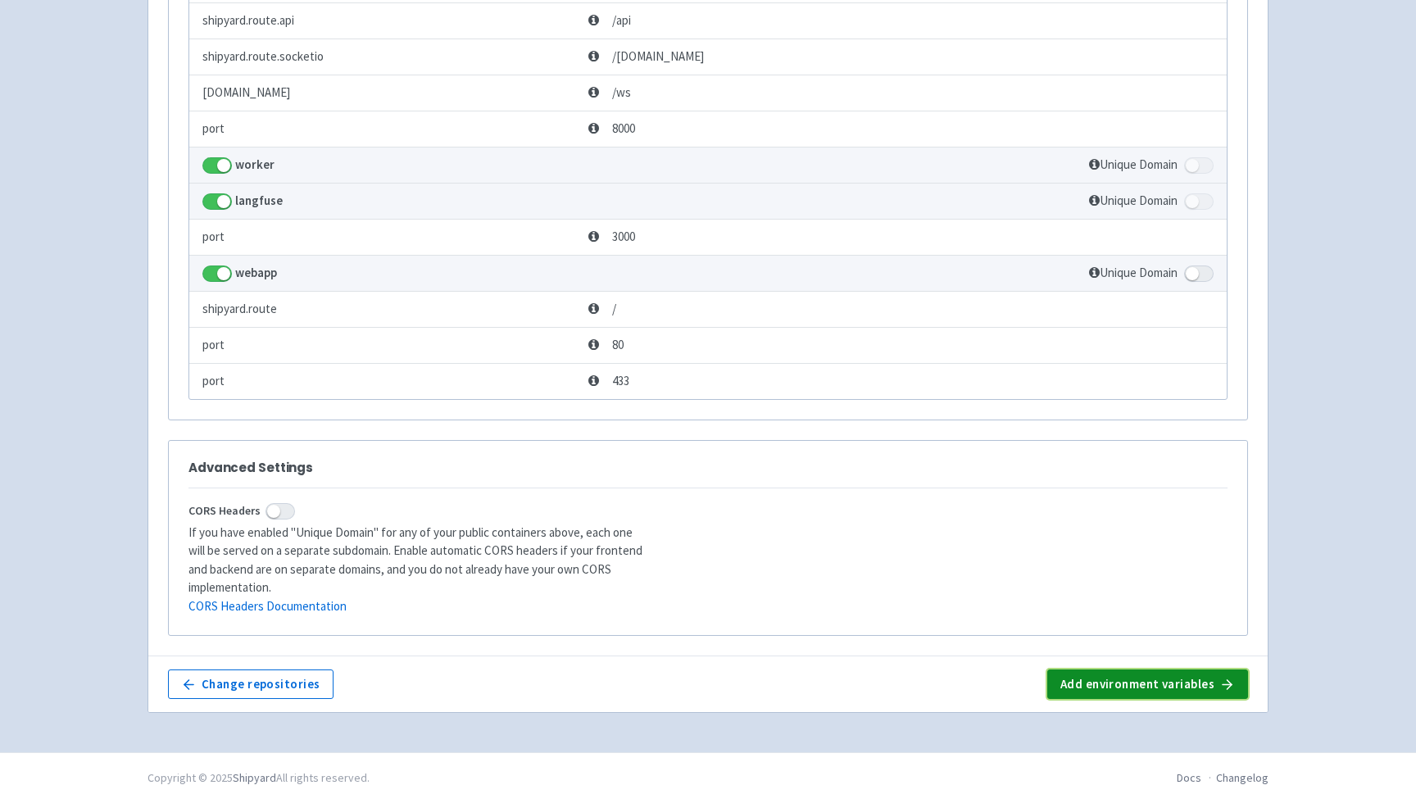
click at [1116, 671] on button "Add environment variables" at bounding box center [1148, 685] width 201 height 30
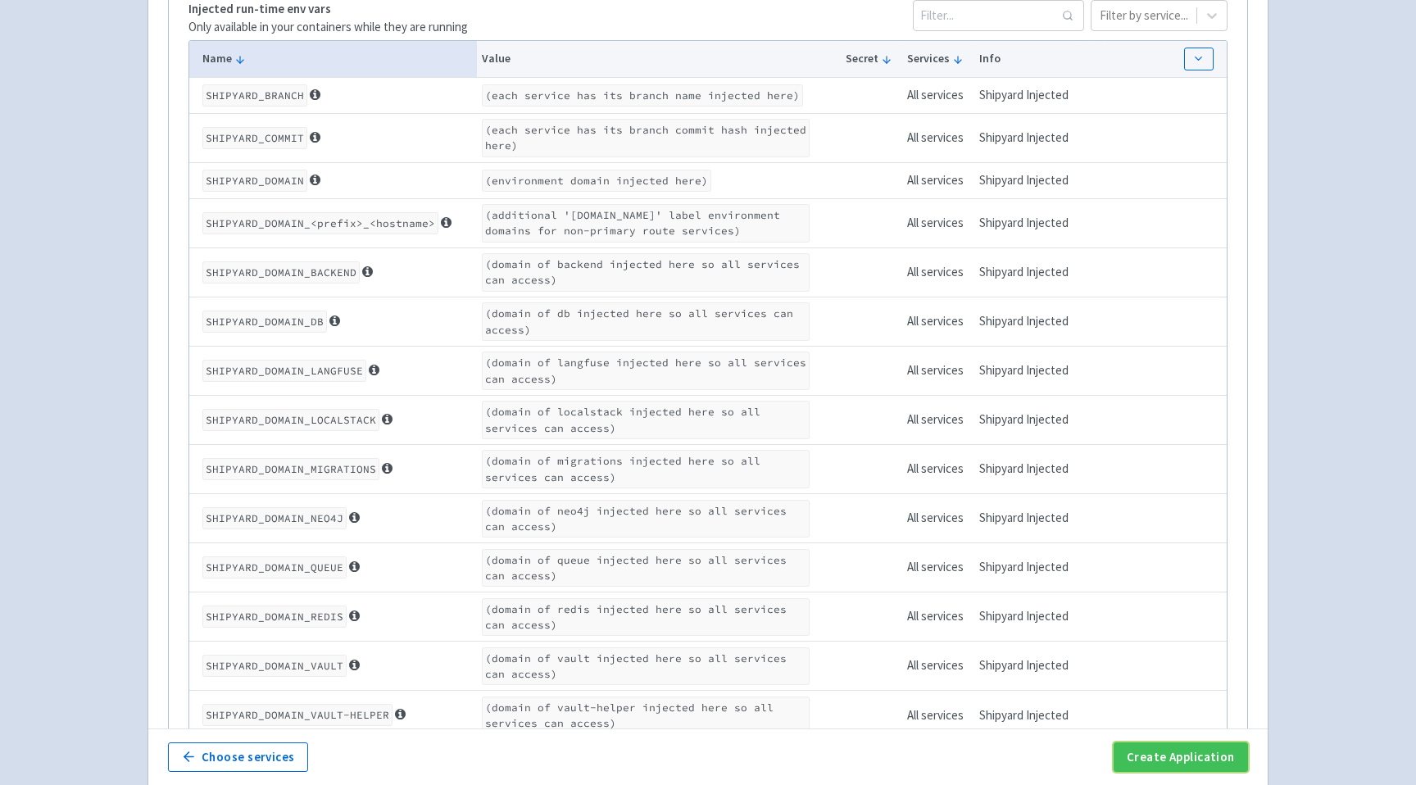
scroll to position [2566, 0]
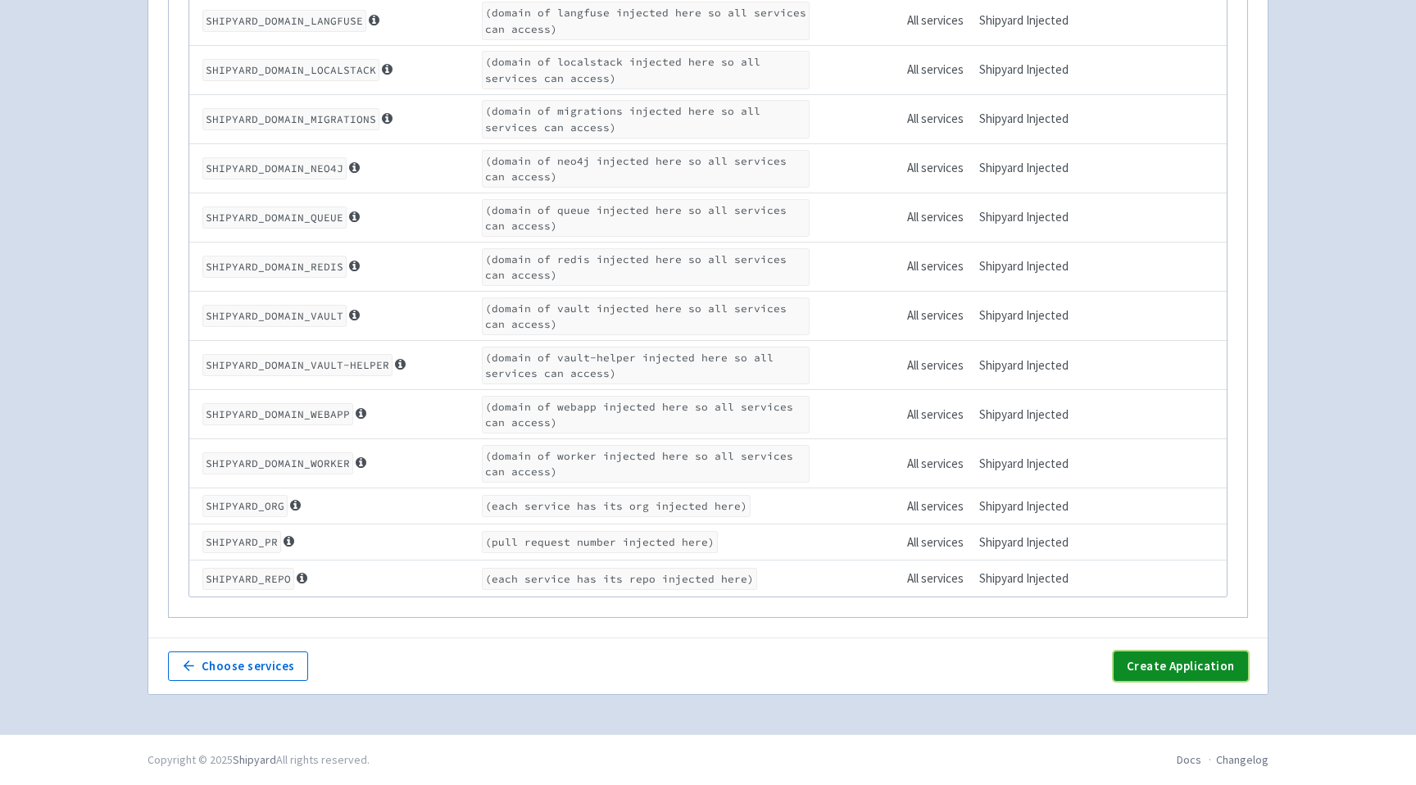
click at [1154, 670] on button "Create Application" at bounding box center [1181, 667] width 134 height 30
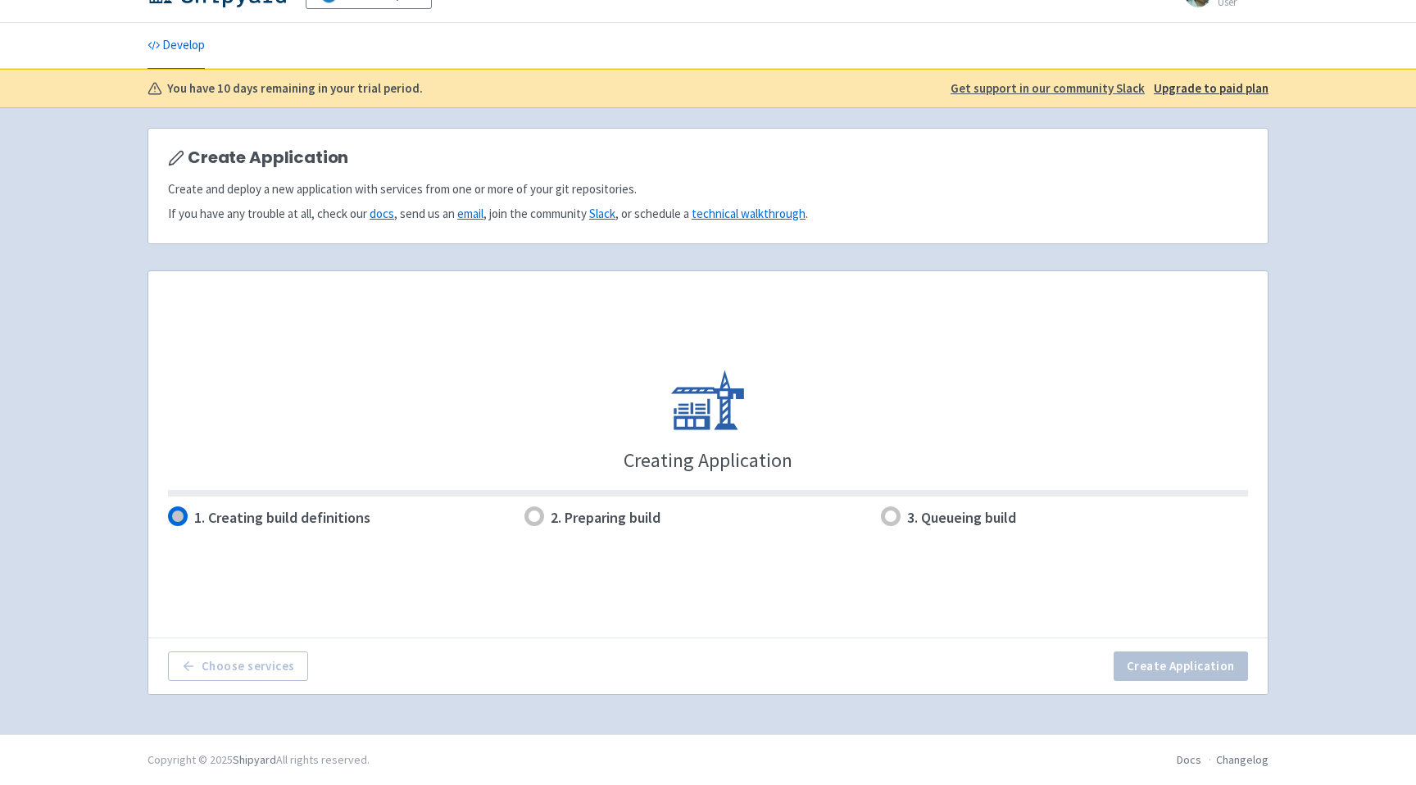
scroll to position [34, 0]
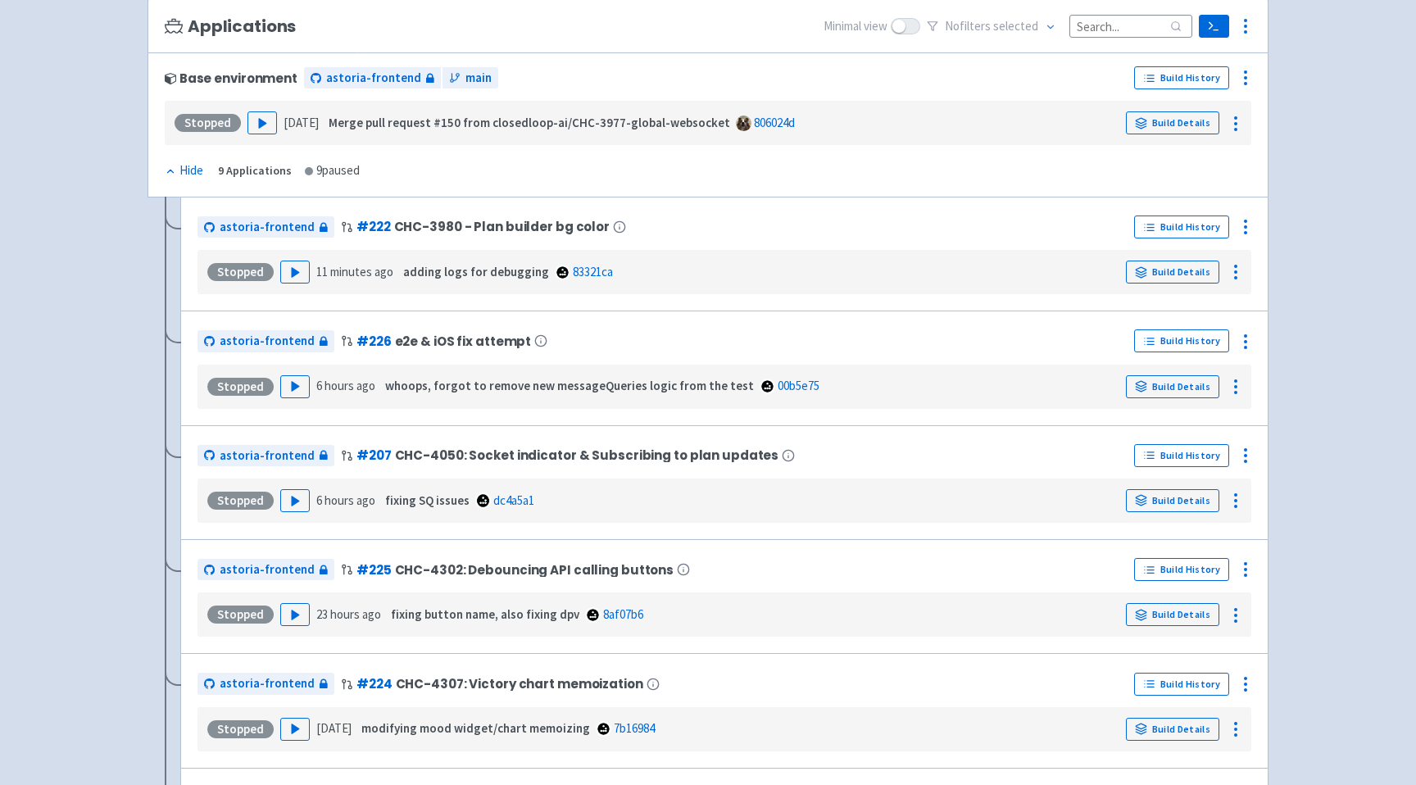
scroll to position [923, 0]
